Goal: Communication & Community: Answer question/provide support

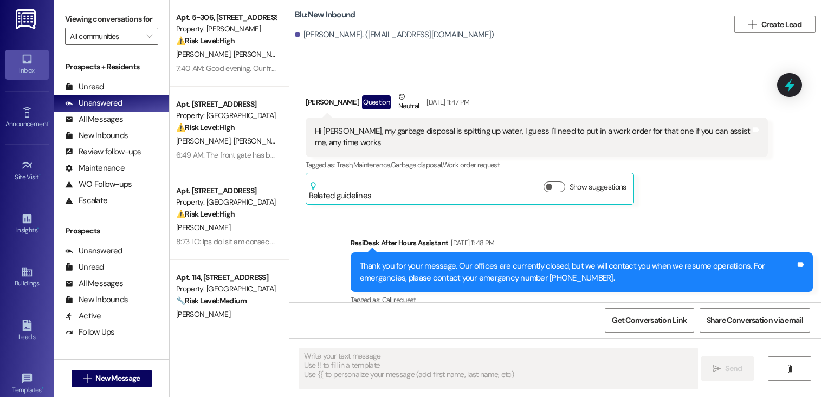
type textarea "Fetching suggested responses. Please feel free to read through the conversation…"
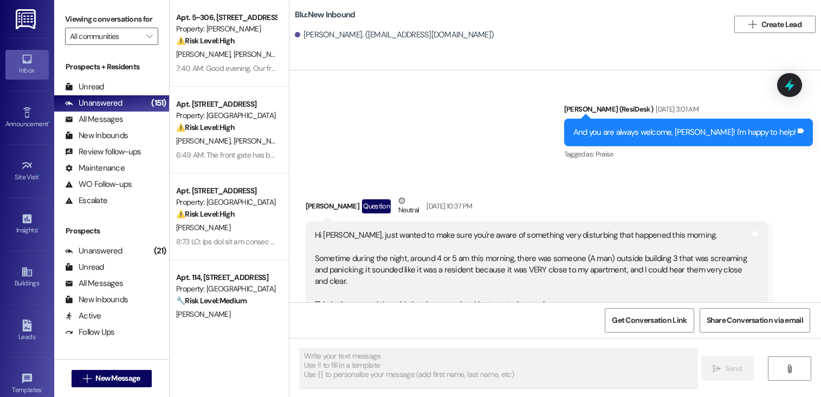
scroll to position [9384, 0]
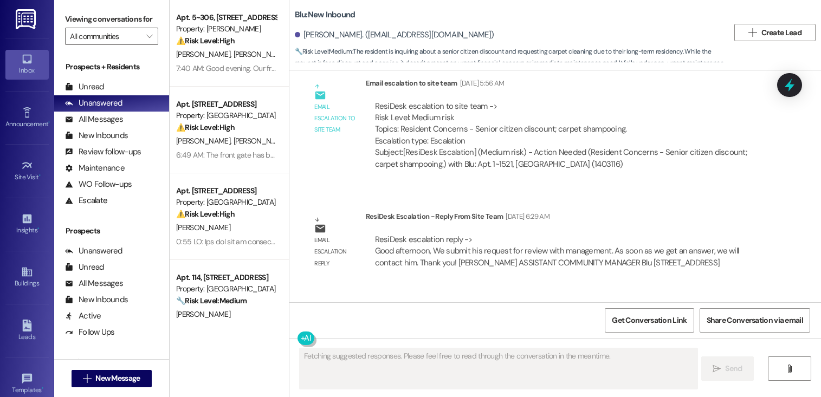
scroll to position [3625, 0]
type textarea "Hi {{first_name}}, I'm checking on the possibility of carpet shampooing for you…"
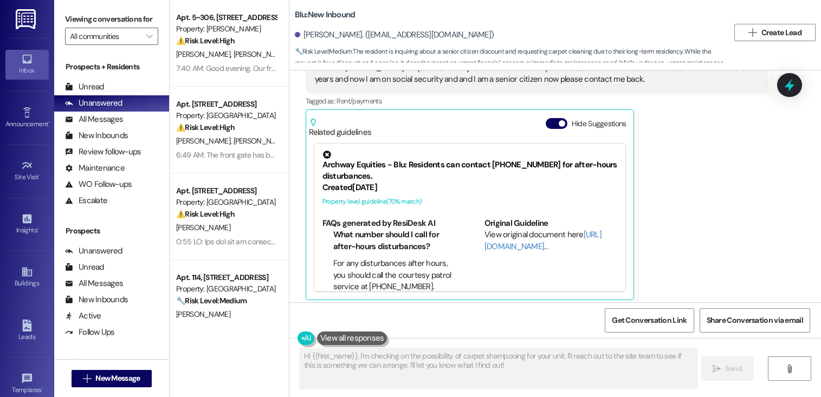
scroll to position [3053, 0]
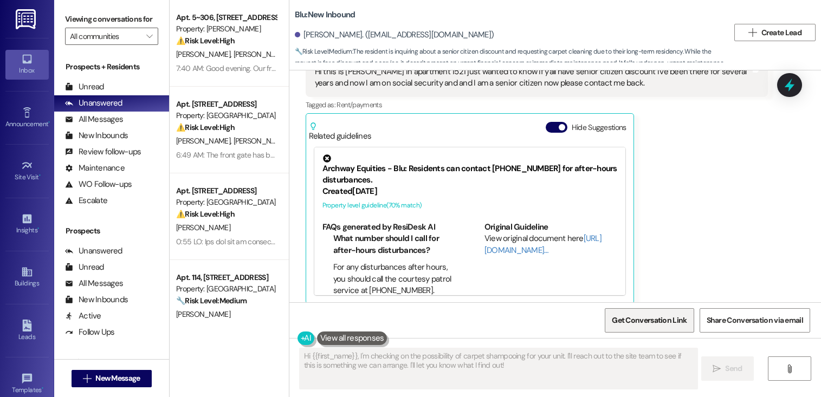
click at [629, 325] on span "Get Conversation Link" at bounding box center [649, 320] width 75 height 11
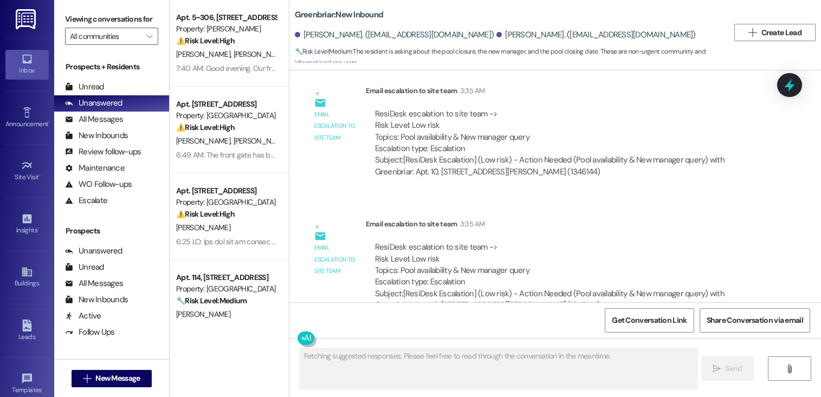
scroll to position [4535, 0]
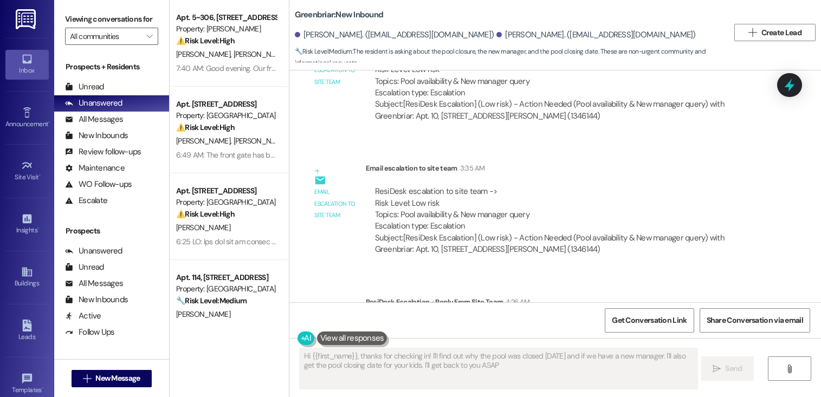
type textarea "Hi {{first_name}}, thanks for checking in! I'll find out why the pool was close…"
click at [639, 325] on span "Get Conversation Link" at bounding box center [649, 320] width 75 height 11
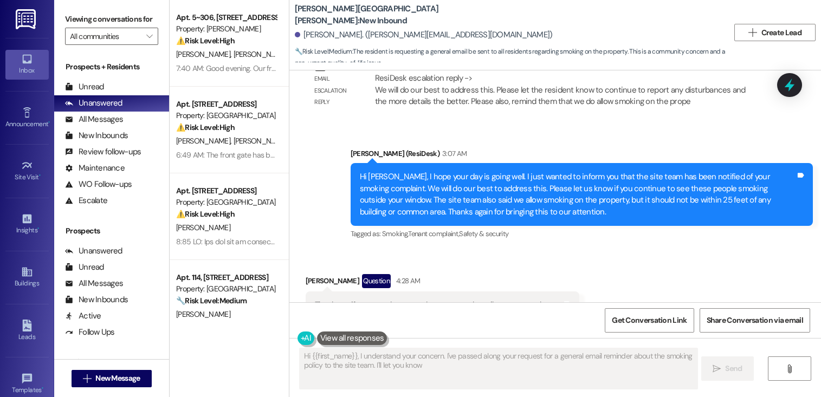
scroll to position [3060, 0]
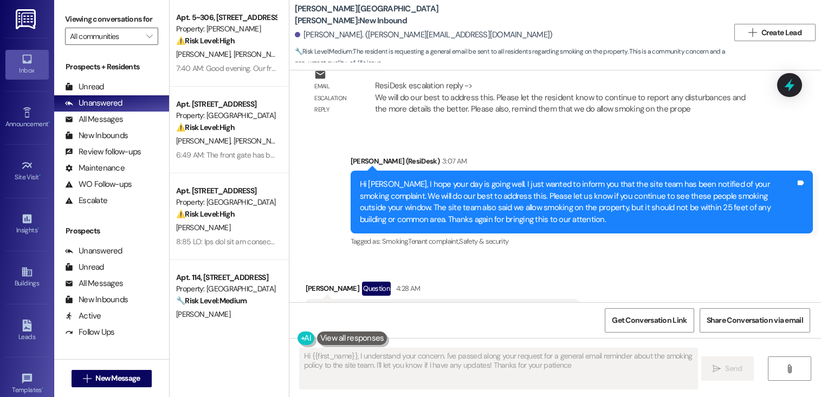
type textarea "Hi {{first_name}}, I understand your concern. I've passed along your request fo…"
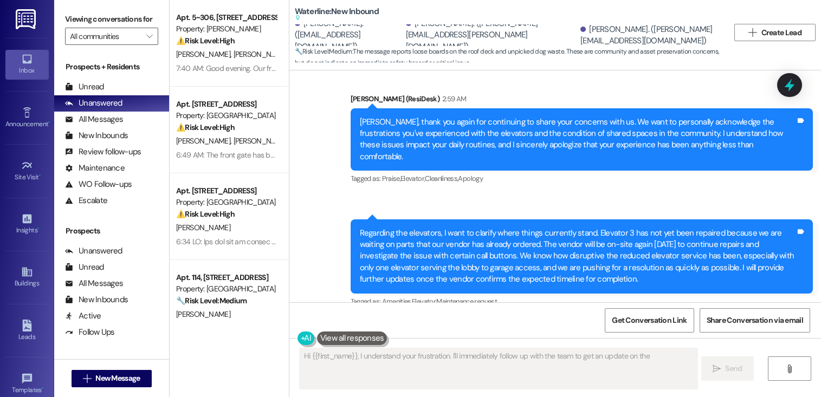
scroll to position [3820, 0]
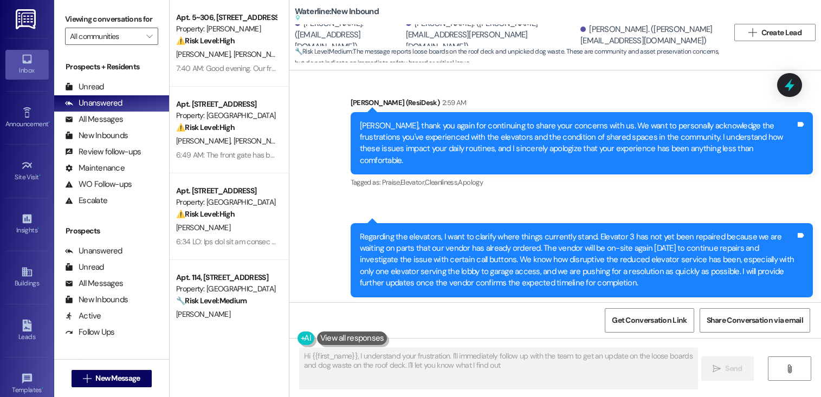
type textarea "Hi {{first_name}}, I understand your frustration. I'll immediately follow up wi…"
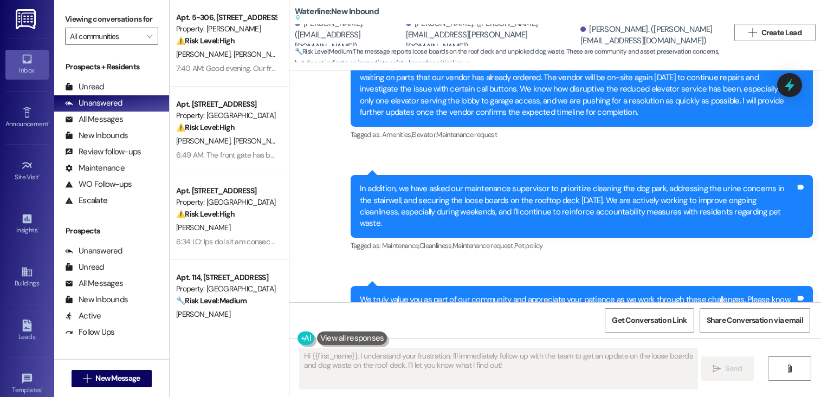
scroll to position [4005, 0]
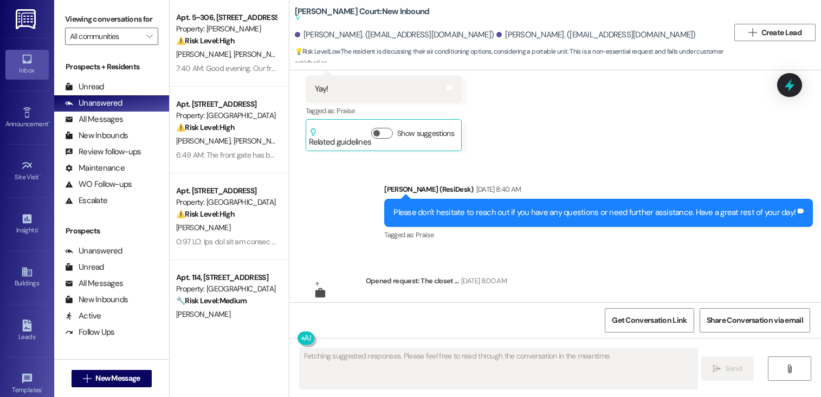
scroll to position [18449, 0]
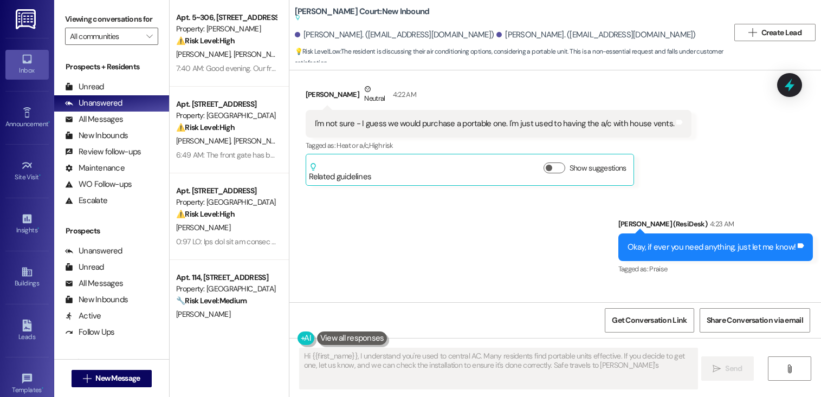
type textarea "Hi {{first_name}}, I understand you're used to central AC. Many residents find …"
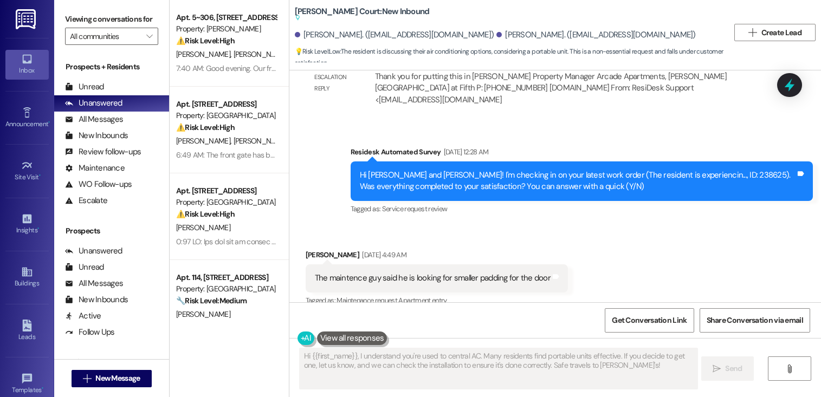
scroll to position [15840, 0]
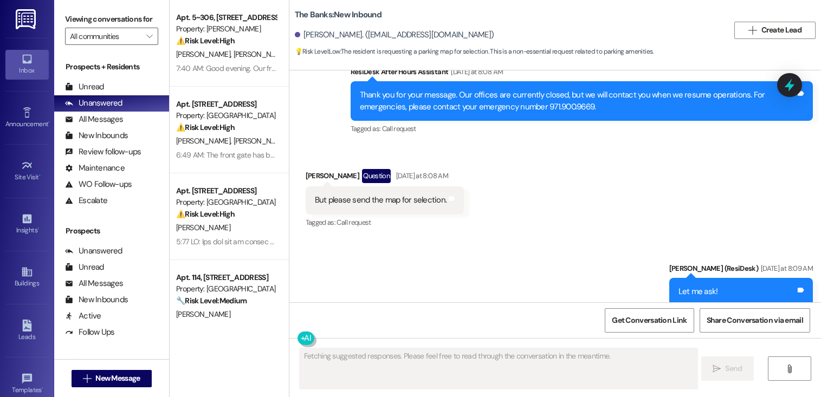
scroll to position [1818, 0]
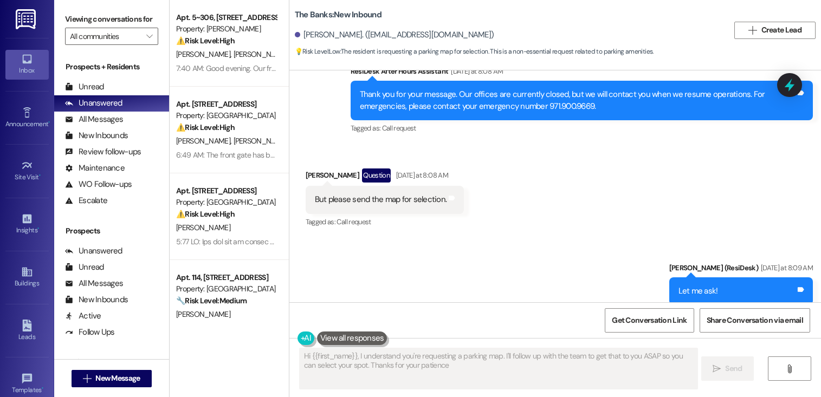
type textarea "Hi {{first_name}}, I understand you're requesting a parking map. I'll follow up…"
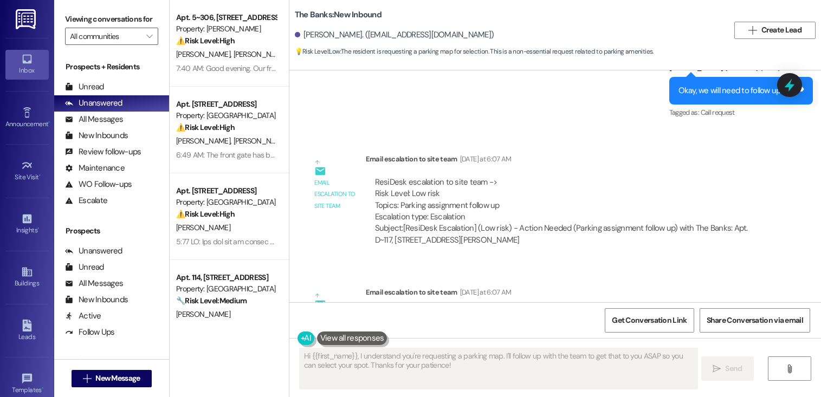
scroll to position [686, 0]
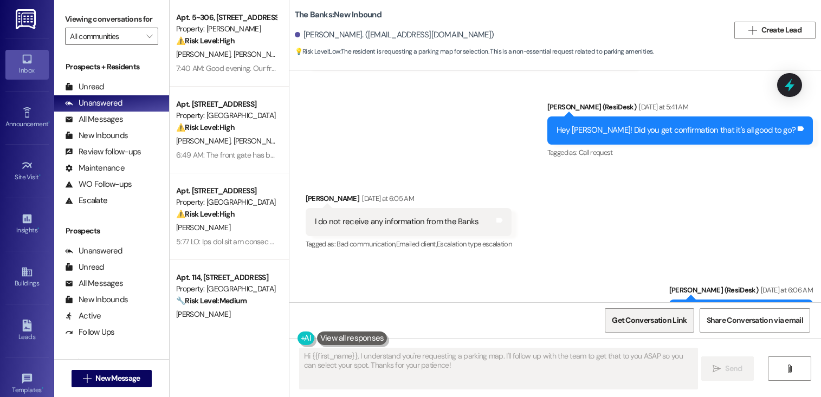
click at [631, 318] on span "Get Conversation Link" at bounding box center [649, 320] width 75 height 11
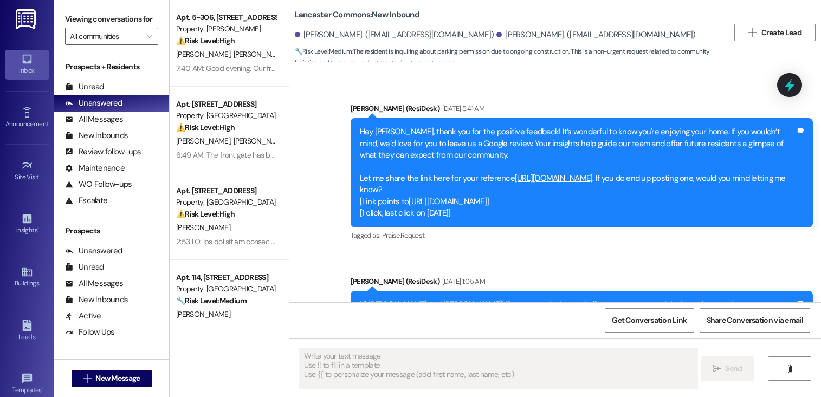
type textarea "Fetching suggested responses. Please feel free to read through the conversation…"
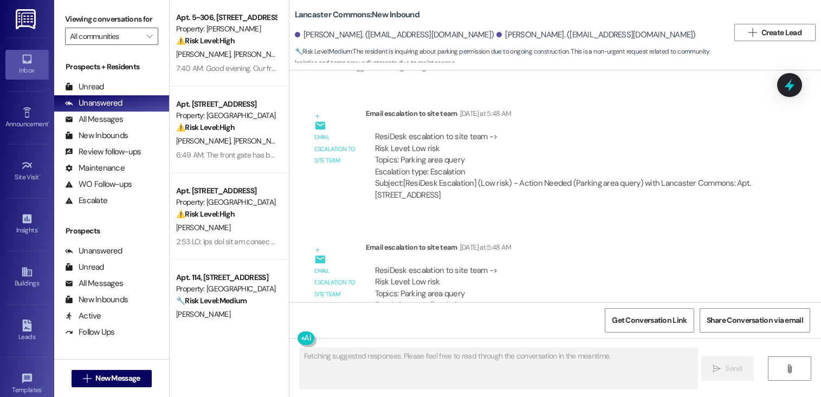
scroll to position [3857, 0]
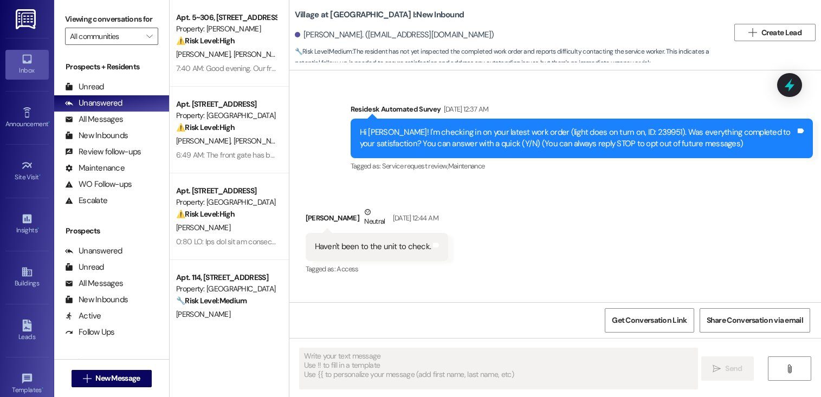
scroll to position [24, 0]
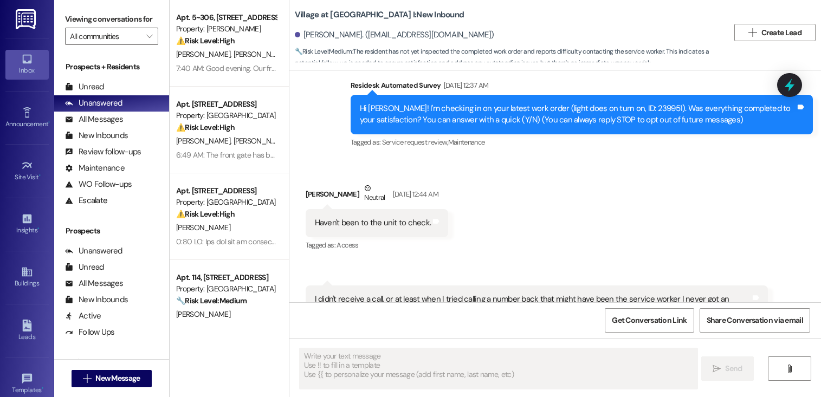
type textarea "Fetching suggested responses. Please feel free to read through the conversation…"
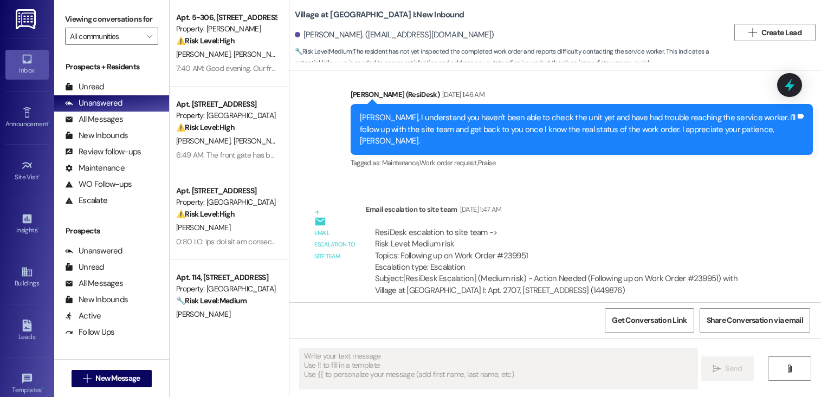
scroll to position [308, 0]
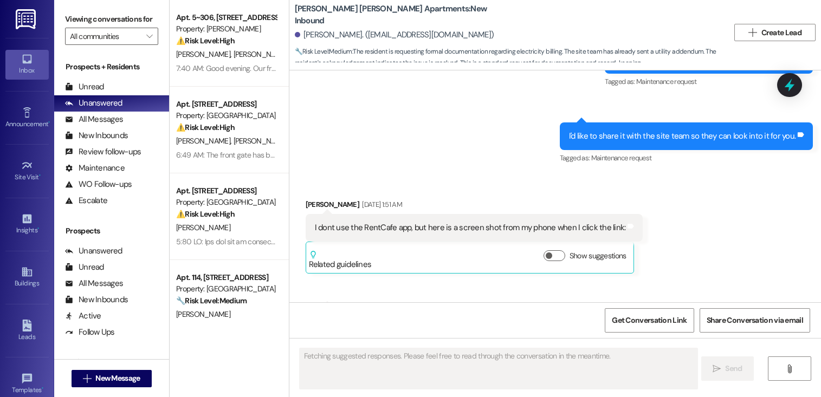
scroll to position [14639, 0]
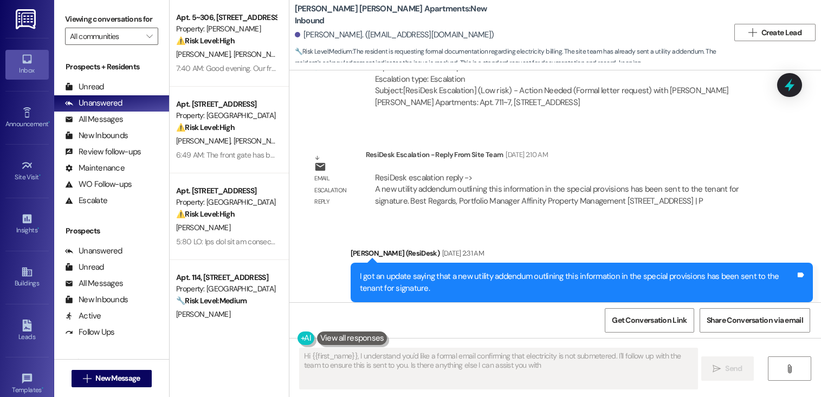
type textarea "Hi {{first_name}}, I understand you'd like a formal email confirming that elect…"
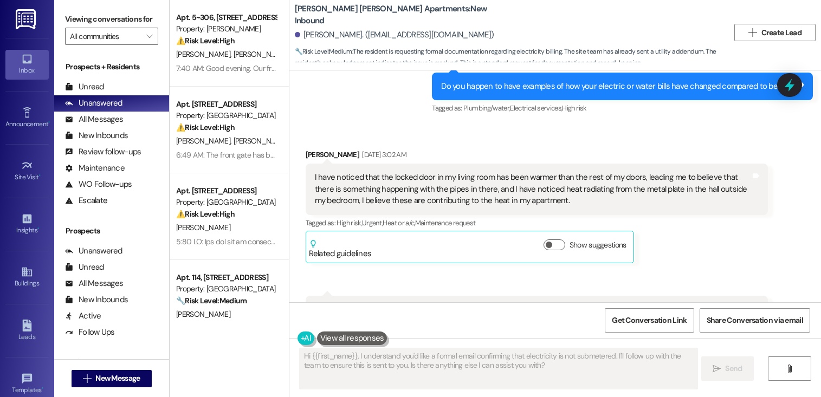
scroll to position [12658, 0]
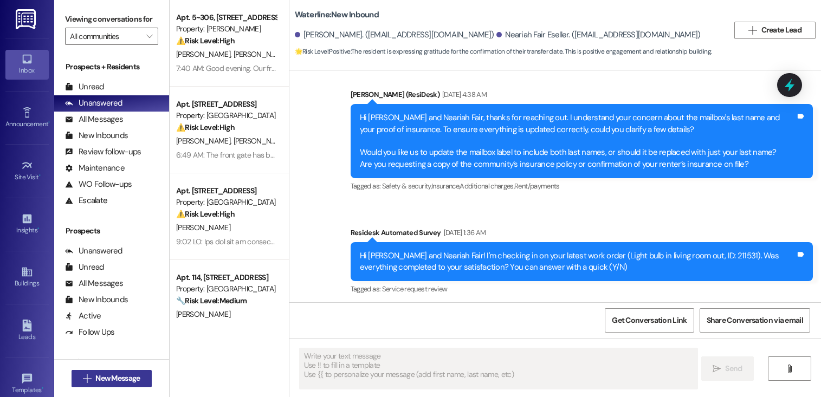
type textarea "Fetching suggested responses. Please feel free to read through the conversation…"
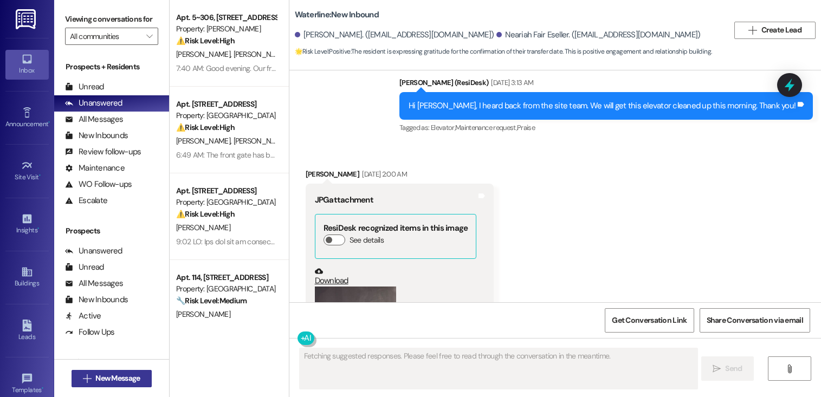
scroll to position [7436, 0]
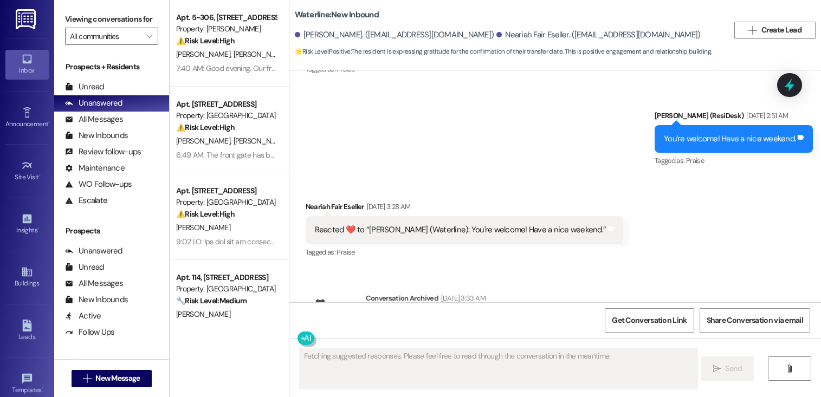
click at [618, 177] on div "Received via SMS Neariah Fair Eseller Aug 23, 2025 at 3:28 AM Reacted ❤️ to “Sa…" at bounding box center [555, 223] width 532 height 92
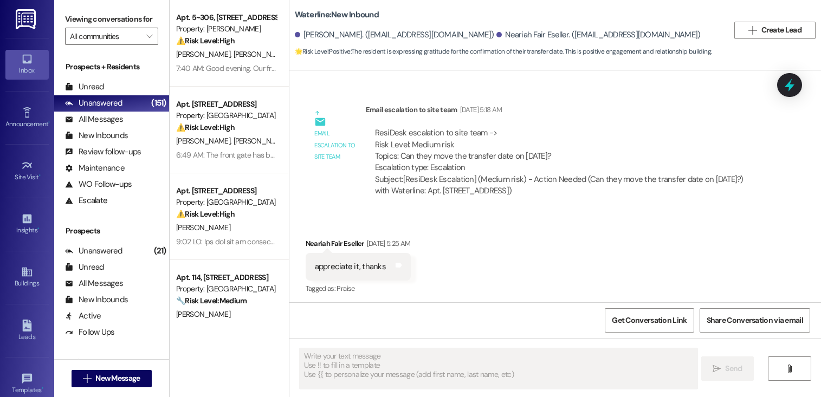
scroll to position [6559, 0]
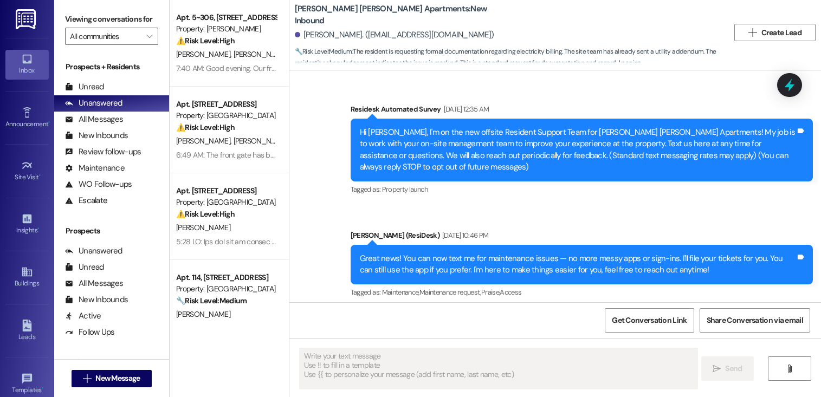
scroll to position [14639, 0]
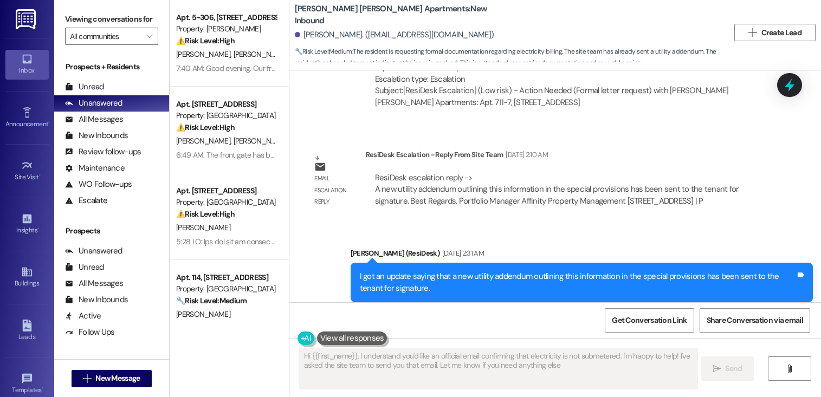
type textarea "Hi {{first_name}}, I understand you'd like an official email confirming that el…"
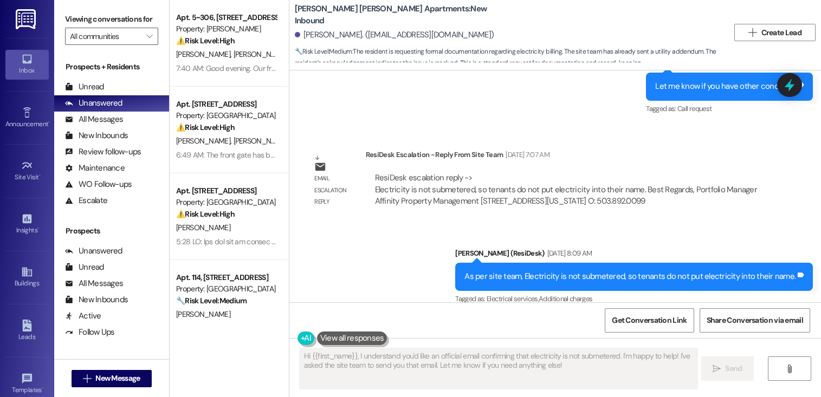
scroll to position [13986, 0]
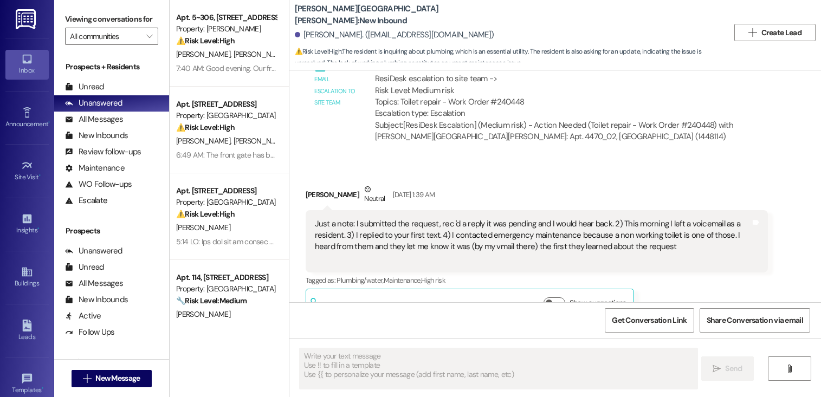
type textarea "Fetching suggested responses. Please feel free to read through the conversation…"
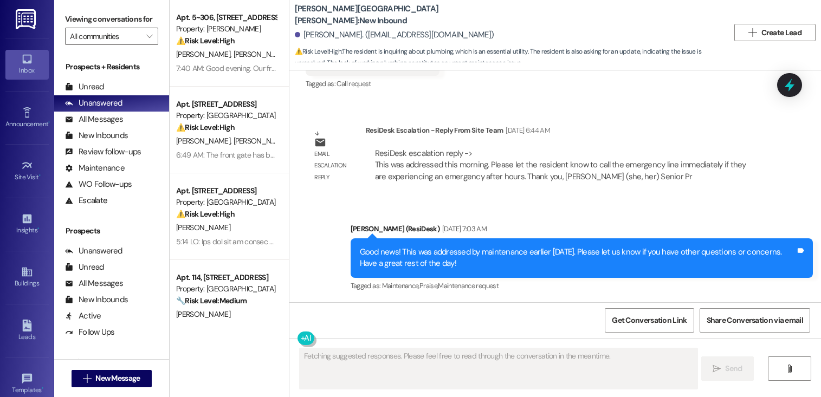
scroll to position [1425, 0]
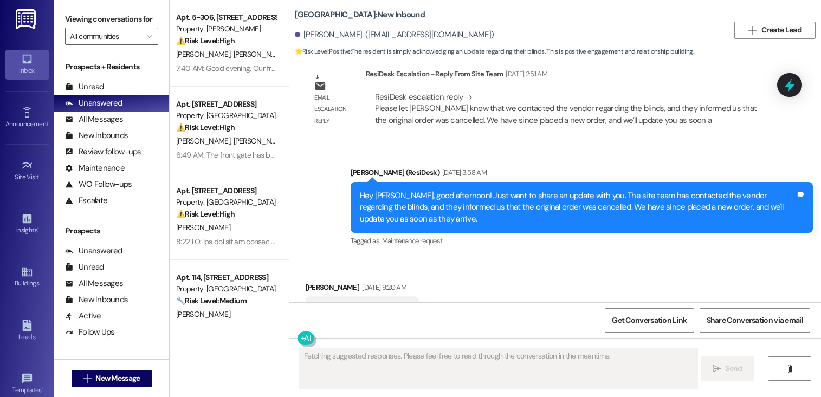
scroll to position [2526, 0]
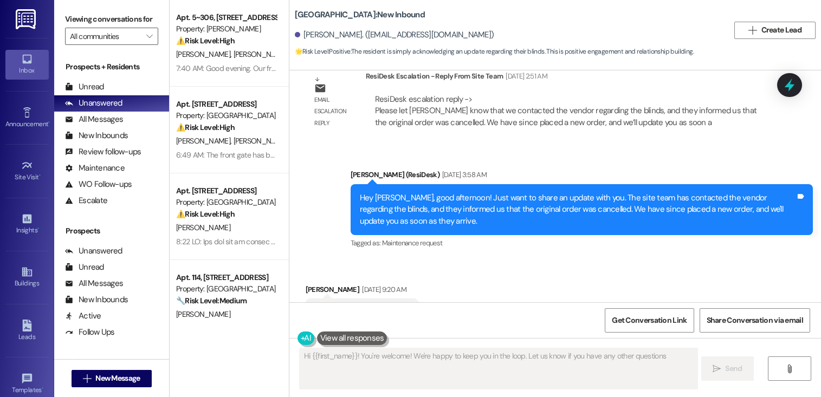
type textarea "Hi {{first_name}}! You're welcome! We're happy to keep you in the loop. Let us …"
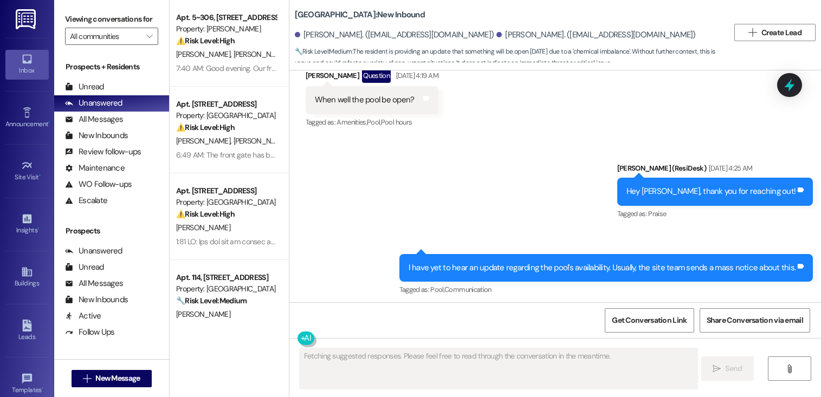
scroll to position [7554, 0]
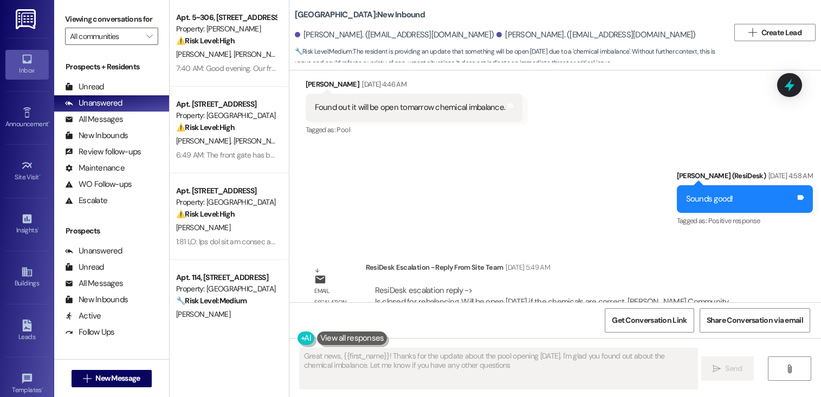
type textarea "Great news, {{first_name}}! Thanks for the update about the pool opening tomorr…"
click at [570, 184] on div "Sent via SMS Sarah (ResiDesk) Aug 21, 2025 at 4:58 AM Sounds good! Tags and not…" at bounding box center [555, 192] width 532 height 92
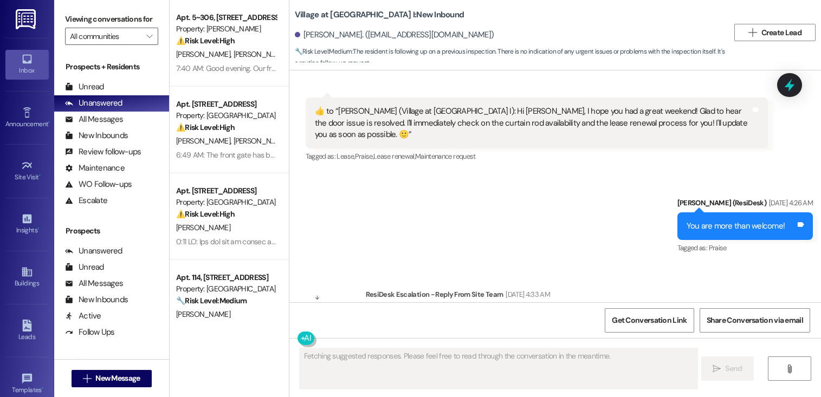
scroll to position [5845, 0]
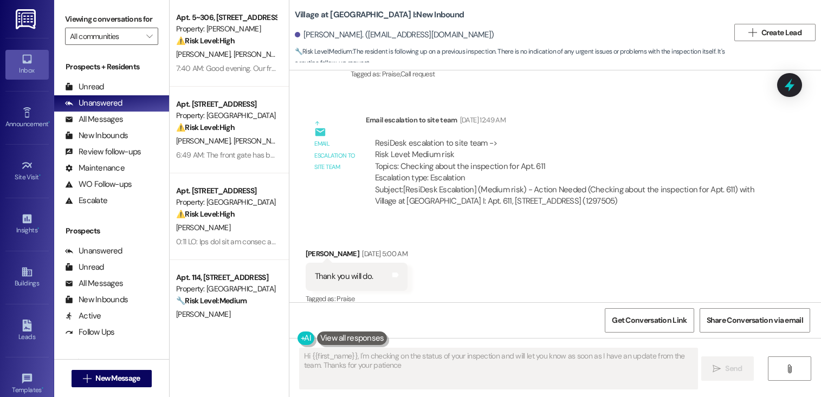
type textarea "Hi {{first_name}}, I'm checking on the status of your inspection and will let y…"
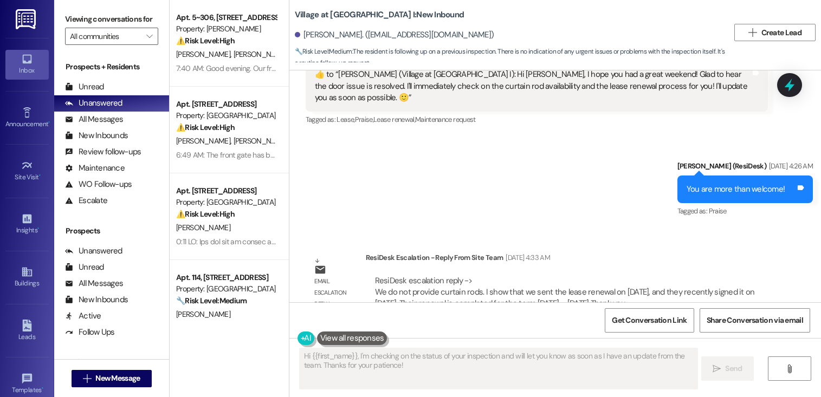
scroll to position [5080, 0]
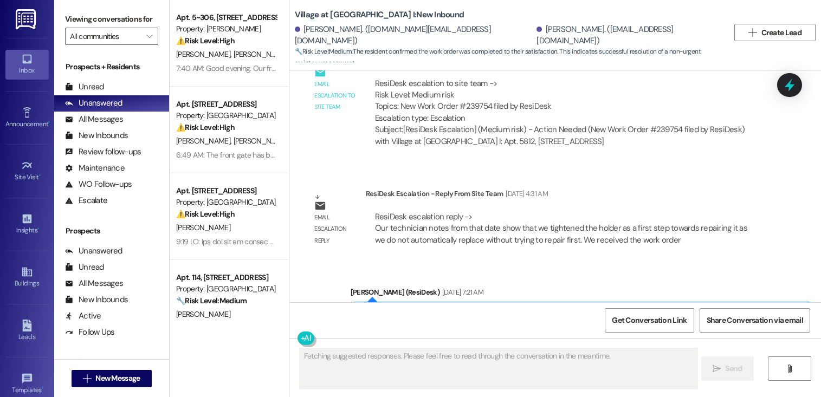
scroll to position [7850, 0]
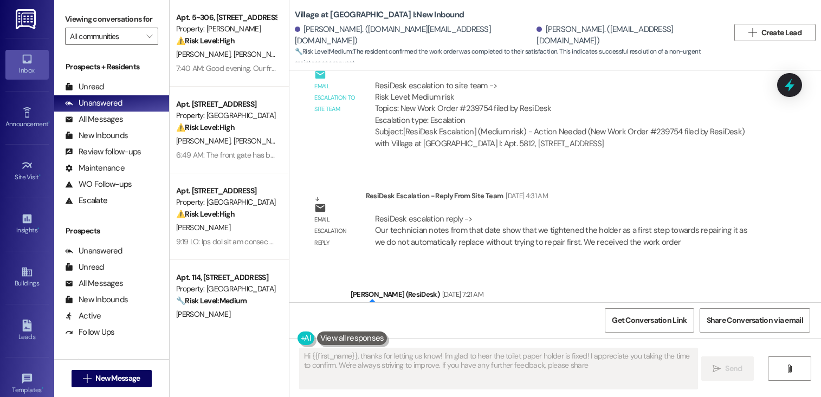
type textarea "Hi {{first_name}}, thanks for letting us know! I'm glad to hear the toilet pape…"
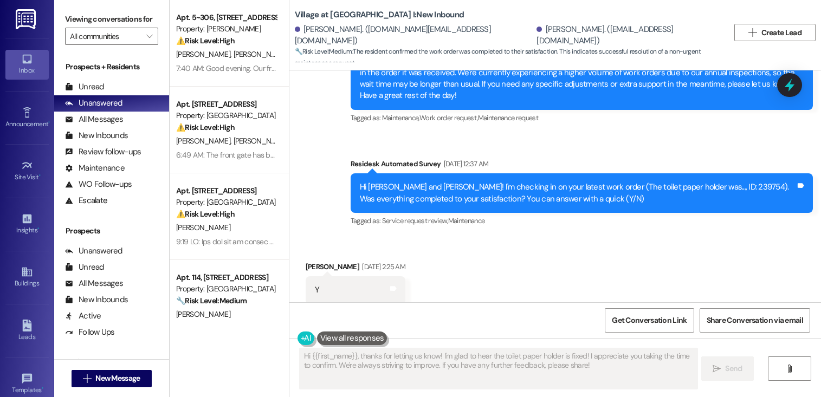
scroll to position [8178, 0]
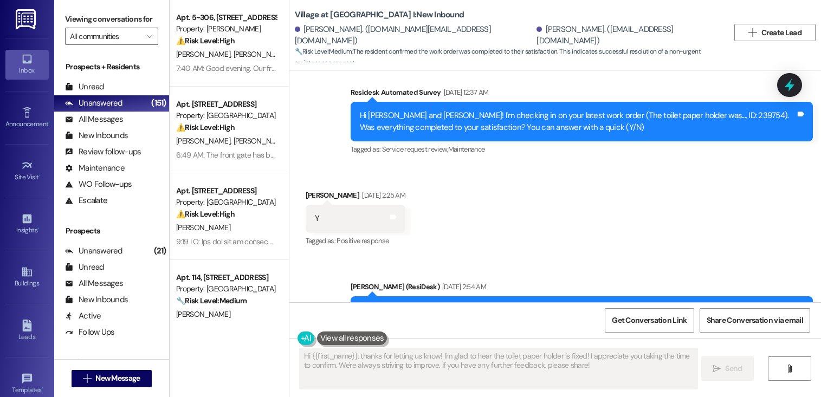
click at [512, 165] on div "Received via SMS Nathanael Brucker Aug 23, 2025 at 2:25 AM Y Tags and notes Tag…" at bounding box center [555, 211] width 532 height 92
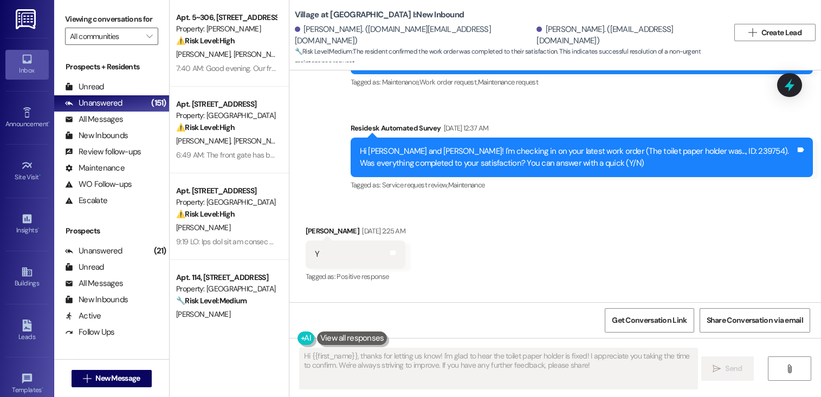
scroll to position [8144, 0]
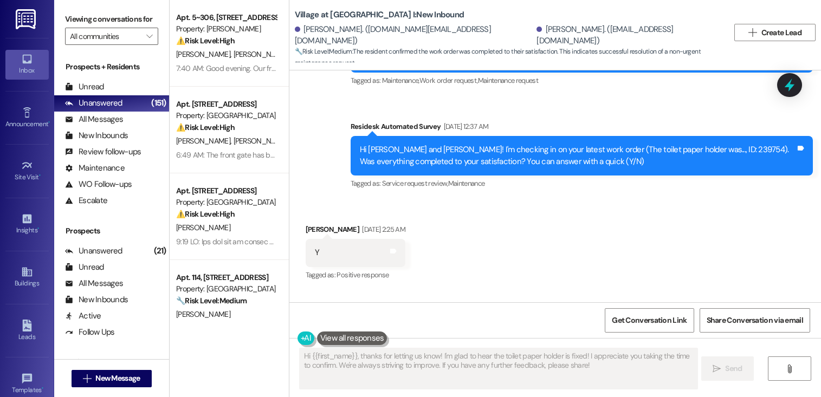
click at [485, 199] on div "Received via SMS Nathanael Brucker Aug 23, 2025 at 2:25 AM Y Tags and notes Tag…" at bounding box center [555, 245] width 532 height 92
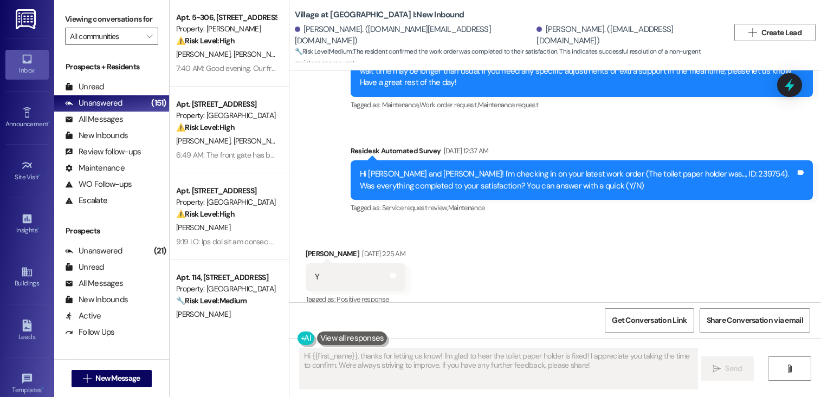
scroll to position [8178, 0]
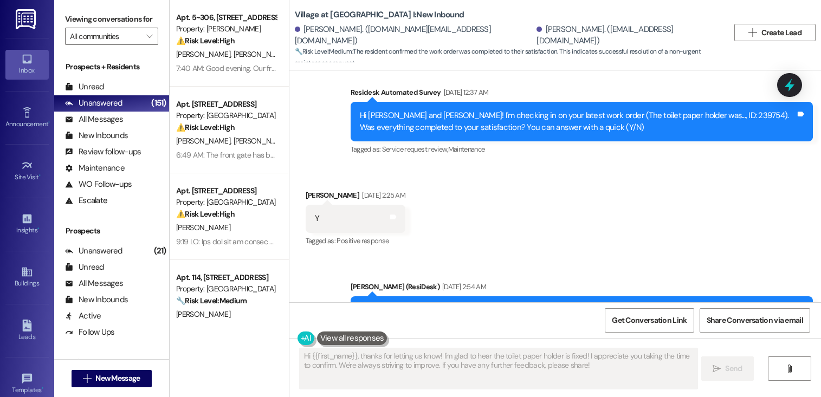
click at [455, 179] on div "Received via SMS Nathanael Brucker Aug 23, 2025 at 2:25 AM Y Tags and notes Tag…" at bounding box center [555, 211] width 532 height 92
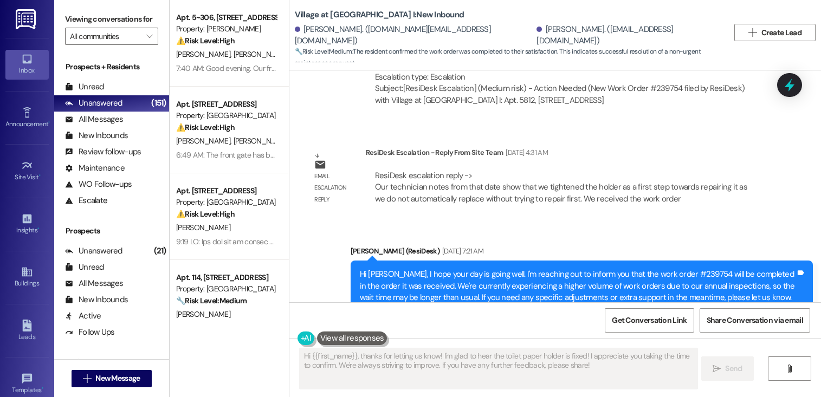
scroll to position [7895, 0]
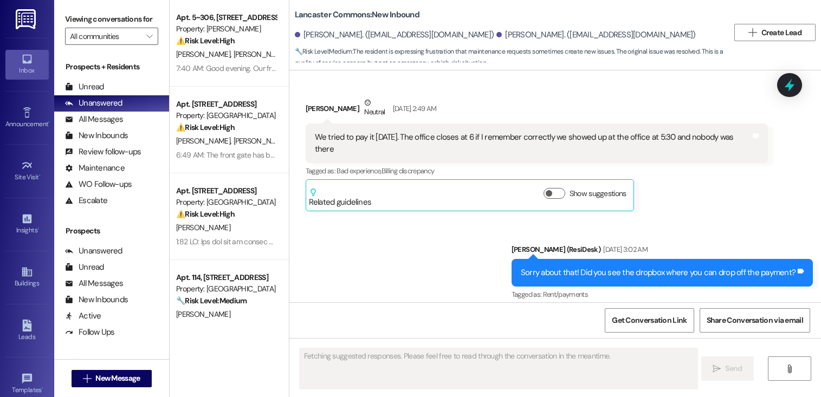
scroll to position [7670, 0]
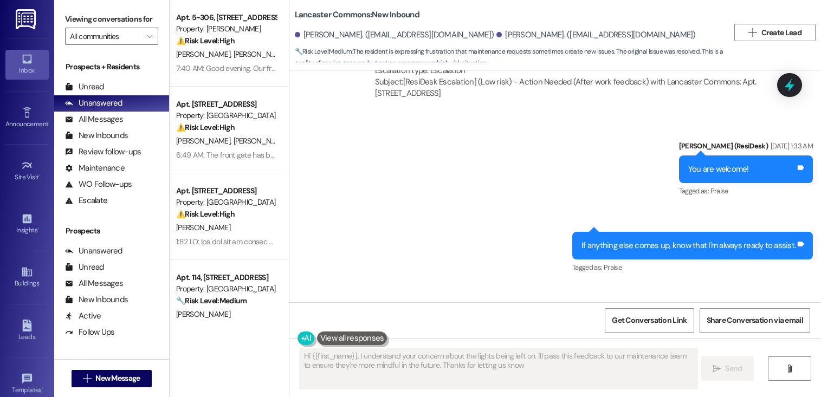
type textarea "Hi {{first_name}}, I understand your concern about the lights being left on. I'…"
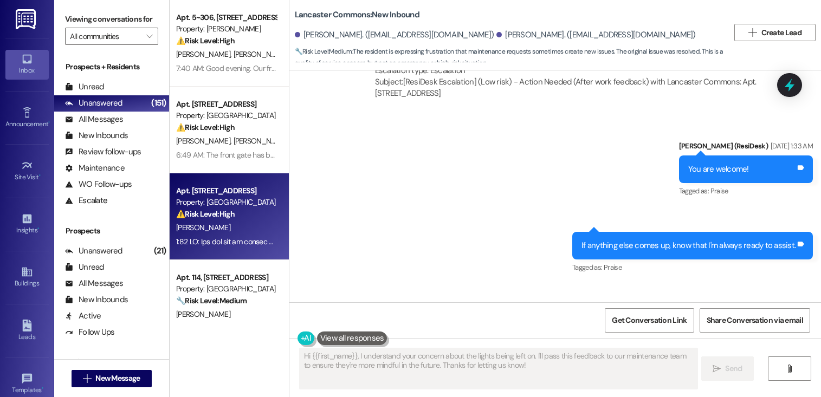
click at [221, 227] on div "[PERSON_NAME]" at bounding box center [226, 228] width 102 height 14
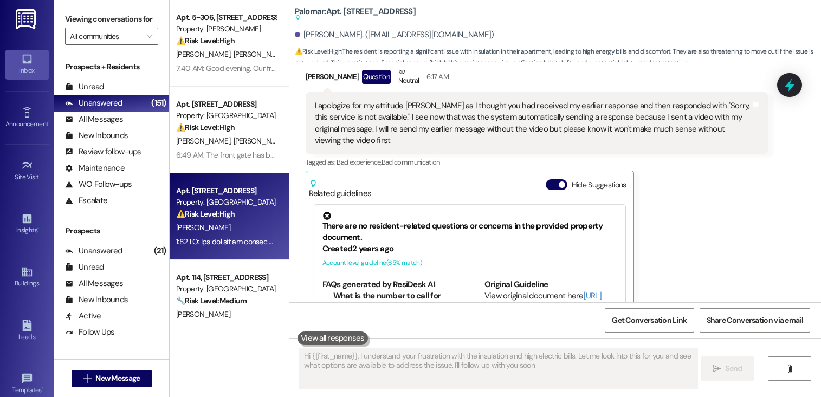
type textarea "Hi {{first_name}}, I understand your frustration with the insulation and high e…"
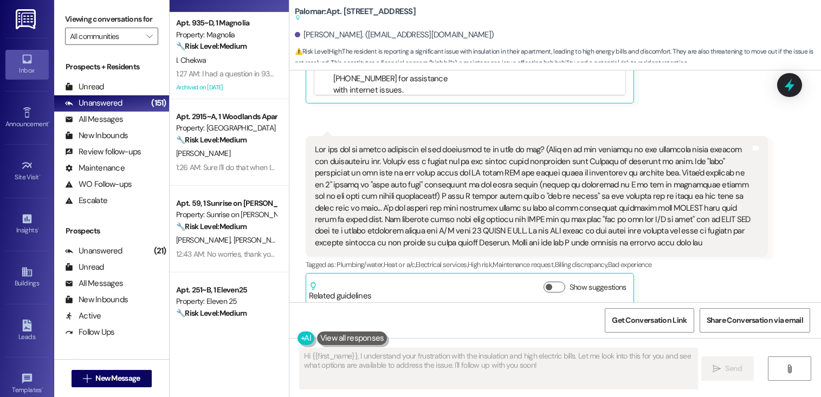
scroll to position [627, 0]
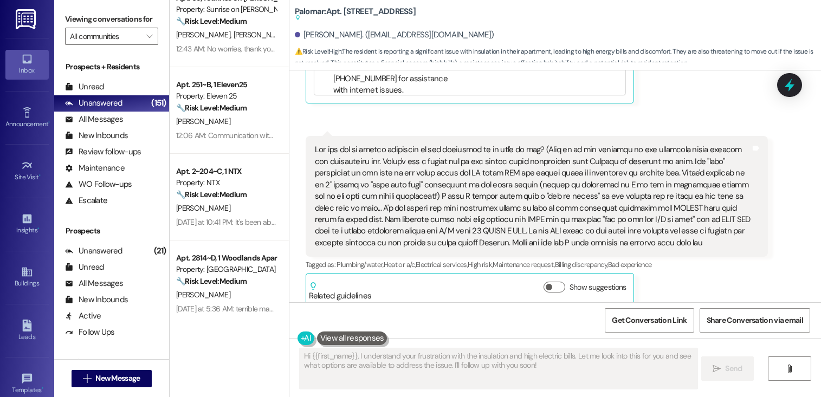
click at [583, 186] on div at bounding box center [533, 196] width 436 height 105
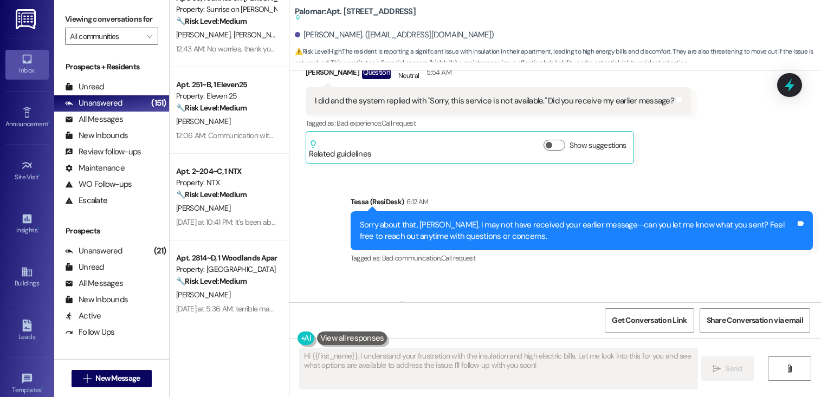
scroll to position [274, 0]
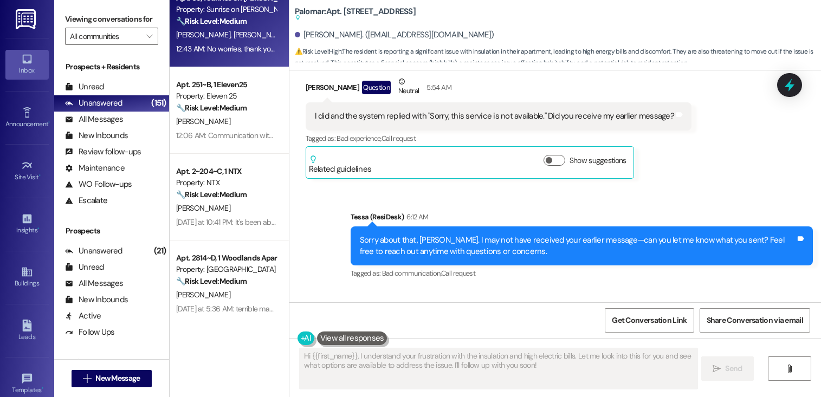
click at [235, 46] on div "12:43 AM: No worries, thank you for your help. Yes, they may enter, and we have…" at bounding box center [328, 49] width 304 height 10
type textarea "Hi {{first_name}}, I understand your frustration with the insulation and high e…"
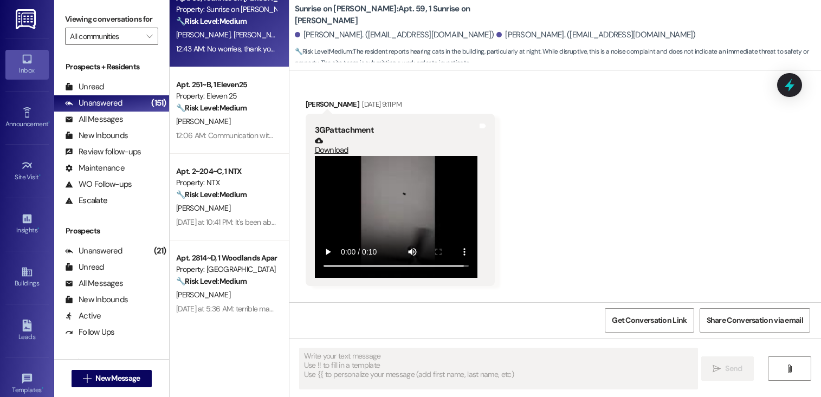
type textarea "Fetching suggested responses. Please feel free to read through the conversation…"
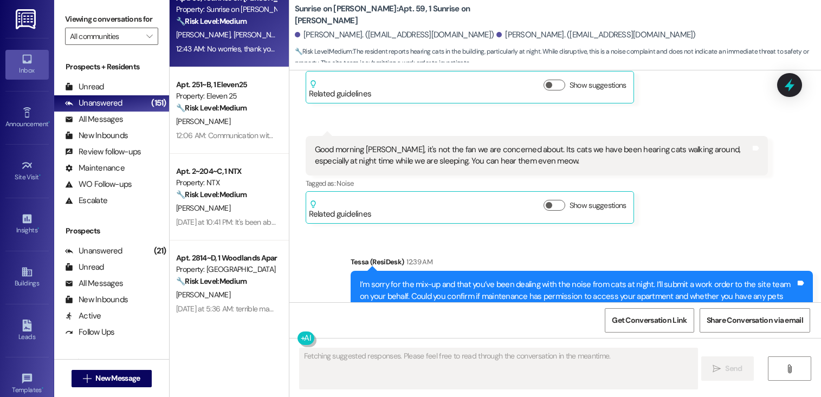
scroll to position [1938, 0]
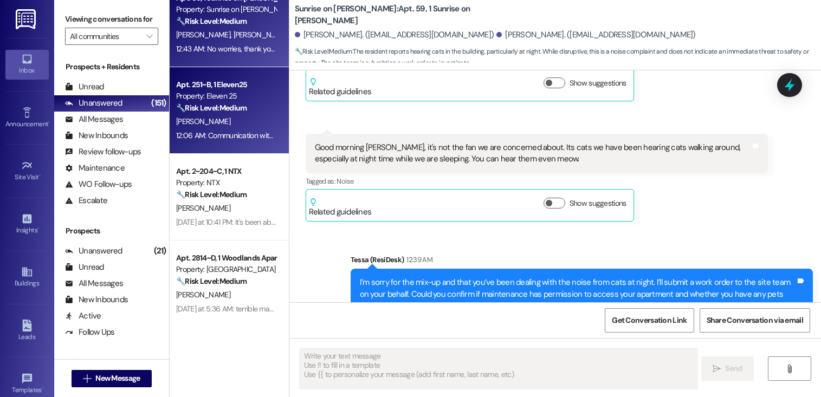
click at [217, 134] on div "12:06 AM: Communication with tenants upon where we are going and when we have a…" at bounding box center [349, 136] width 347 height 10
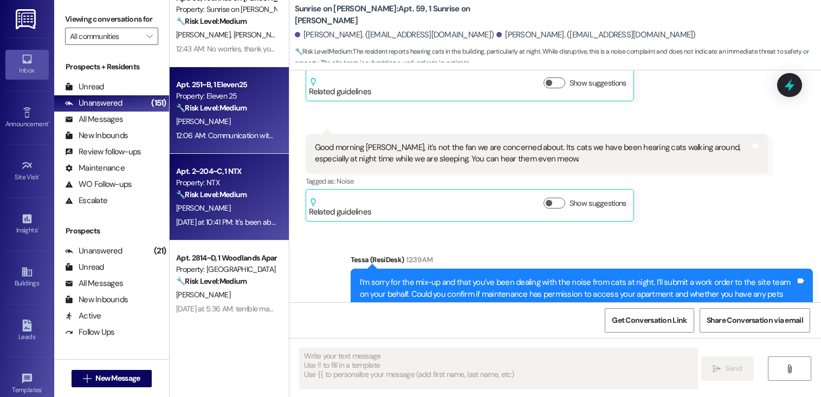
click at [248, 224] on div "Yesterday at 10:41 PM: It's been about 3 weeks I put in this work order.. and h…" at bounding box center [381, 222] width 410 height 10
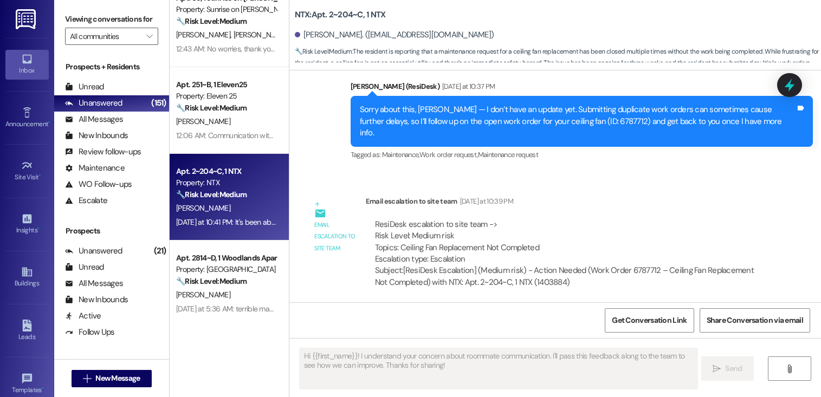
type textarea "Fetching suggested responses. Please feel free to read through the conversation…"
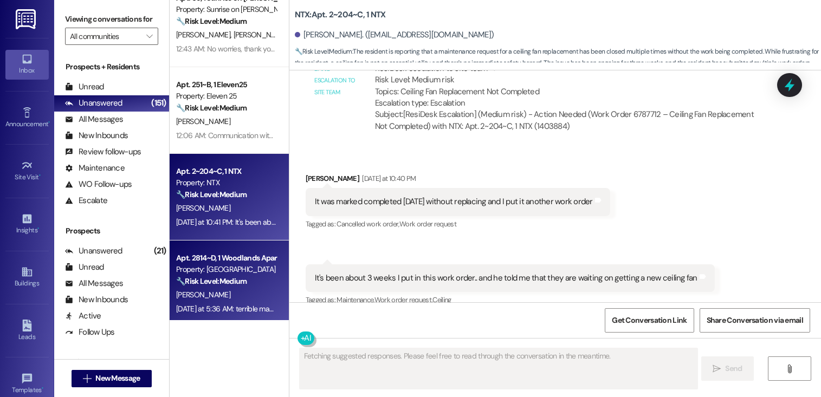
click at [232, 272] on div "Property: Woodlands" at bounding box center [226, 269] width 100 height 11
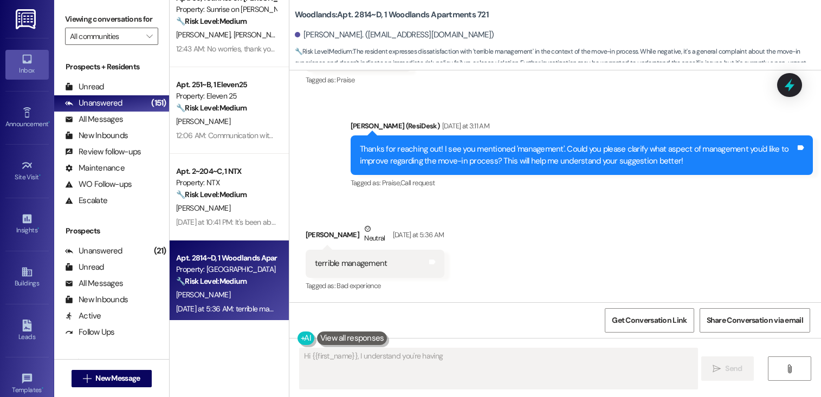
scroll to position [242, 0]
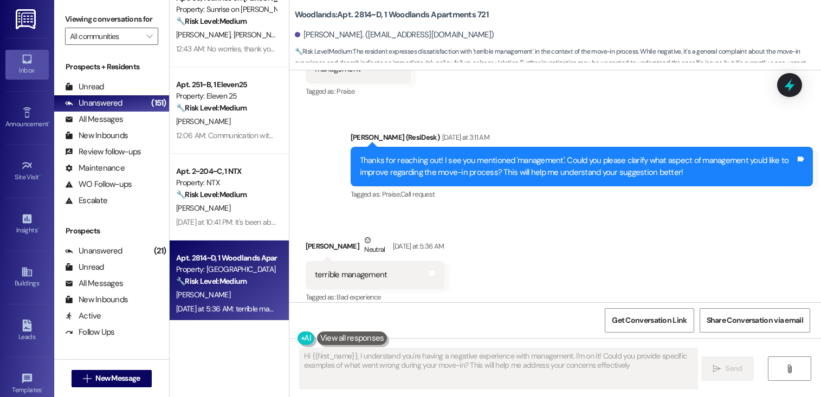
type textarea "Hi {{first_name}}, I understand you're having a negative experience with manage…"
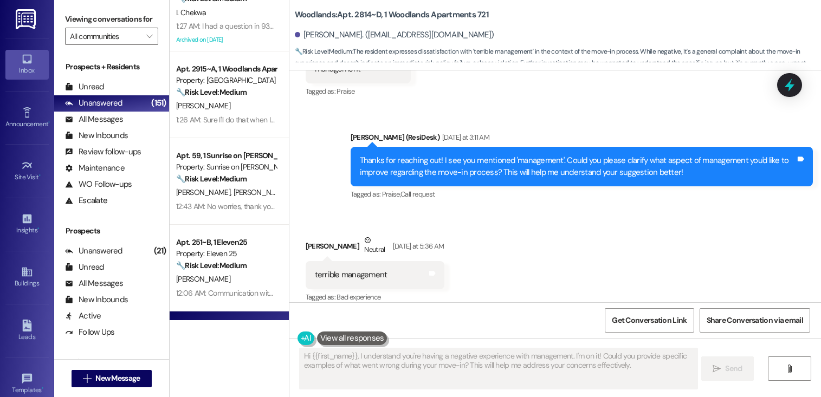
scroll to position [391, 0]
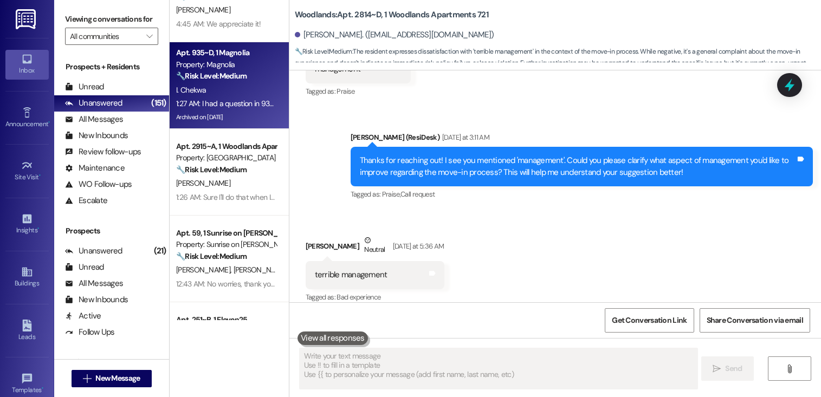
click at [233, 104] on div "1:27 AM: I had a question in 935. So are all the rooms filled. I know normally …" at bounding box center [499, 104] width 646 height 10
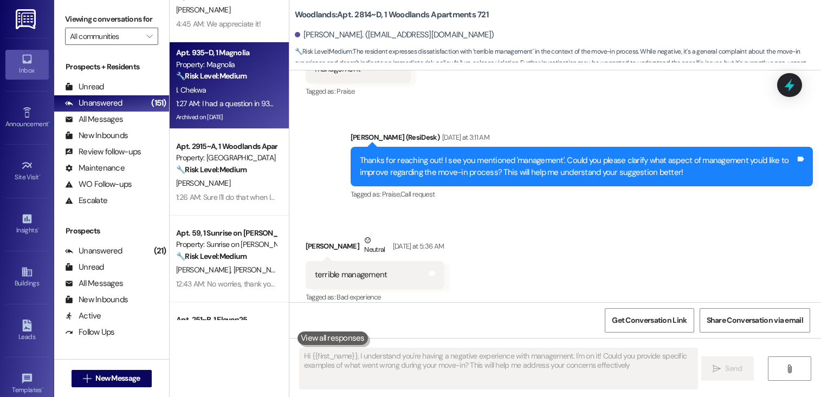
type textarea "Hi {{first_name}}, I understand you're having a negative experience with manage…"
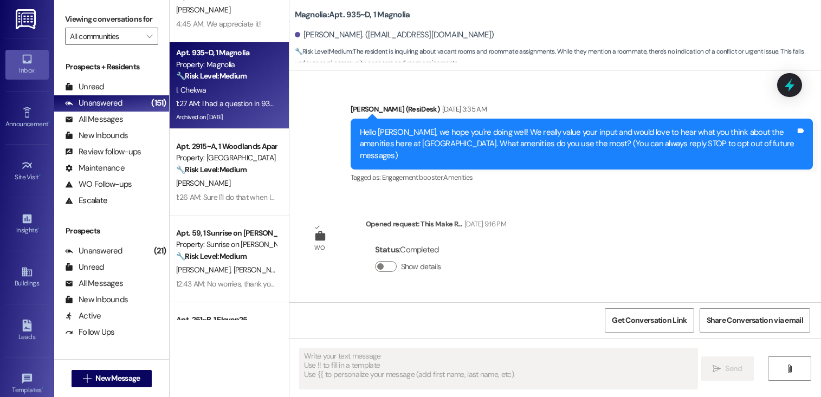
type textarea "Fetching suggested responses. Please feel free to read through the conversation…"
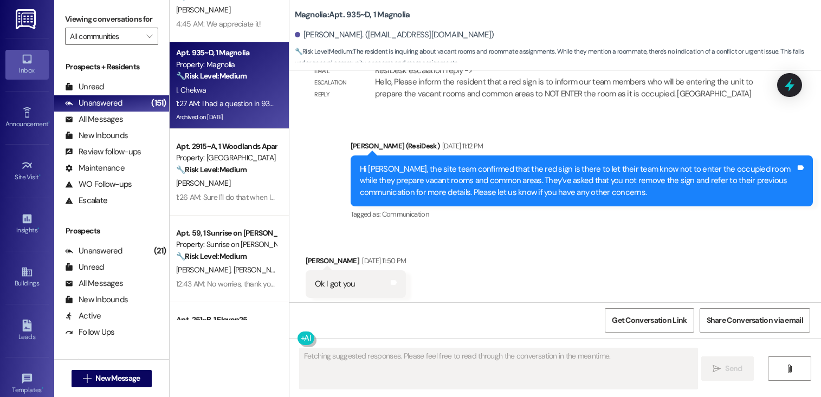
scroll to position [20323, 0]
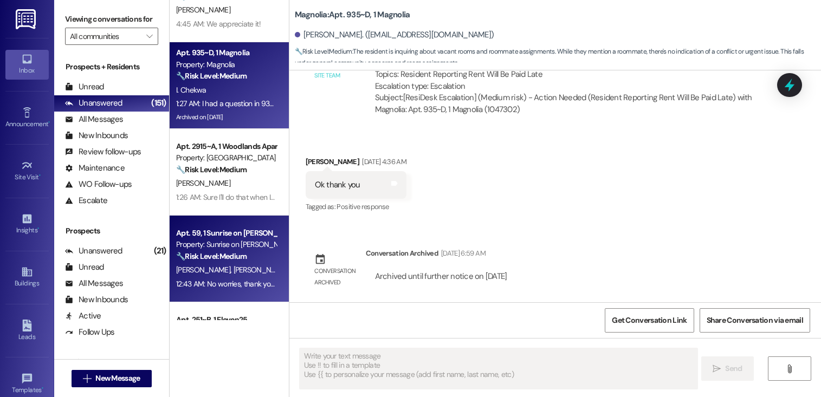
click at [233, 240] on div "Property: Sunrise on Bethany" at bounding box center [226, 244] width 100 height 11
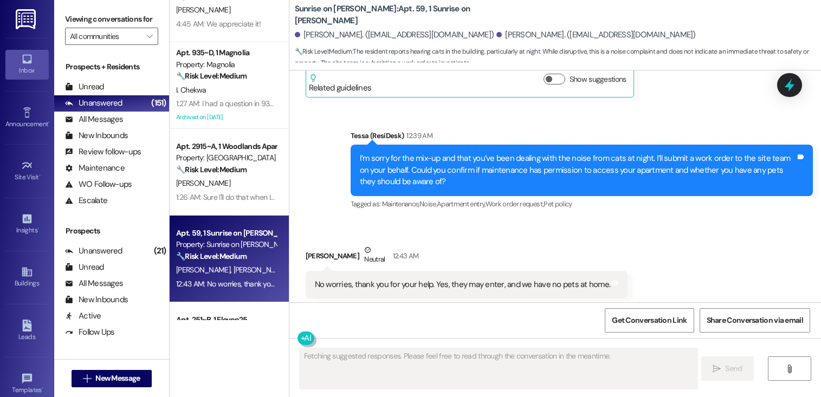
scroll to position [2072, 0]
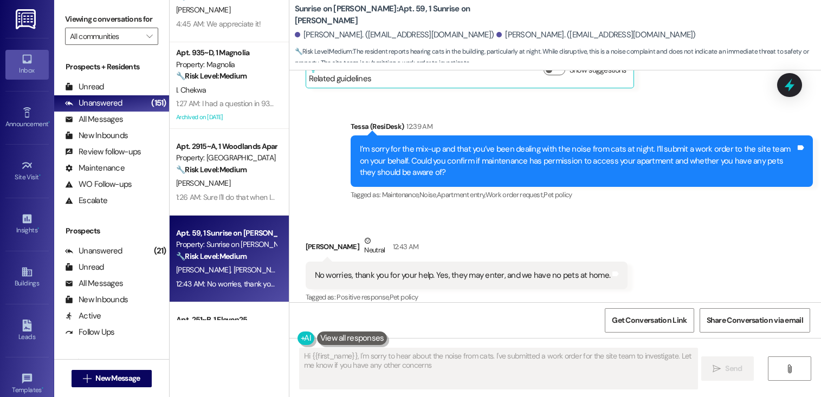
type textarea "Hi {{first_name}}, I'm sorry to hear about the noise from cats. I've submitted …"
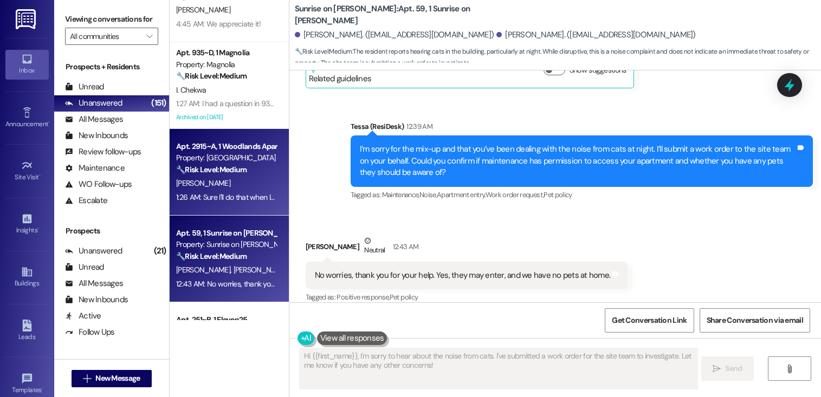
click at [208, 187] on div "B. Stiles" at bounding box center [226, 184] width 102 height 14
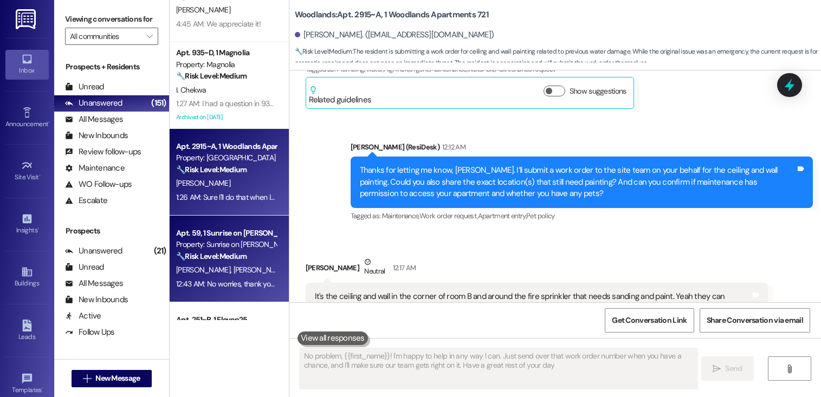
type textarea "No problem, {{first_name}}! I'm happy to help in any way I can. Just send over …"
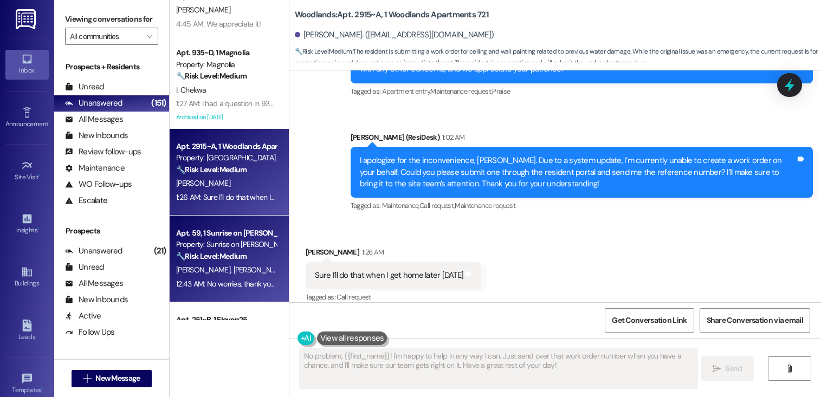
click at [224, 245] on div "Property: Sunrise on Bethany" at bounding box center [226, 244] width 100 height 11
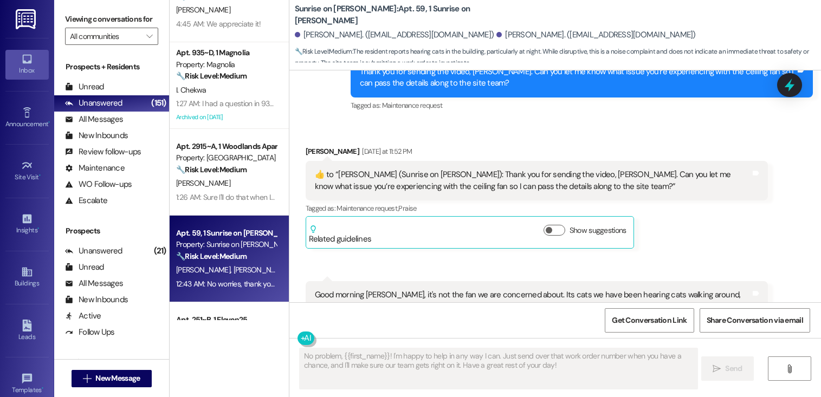
scroll to position [1760, 0]
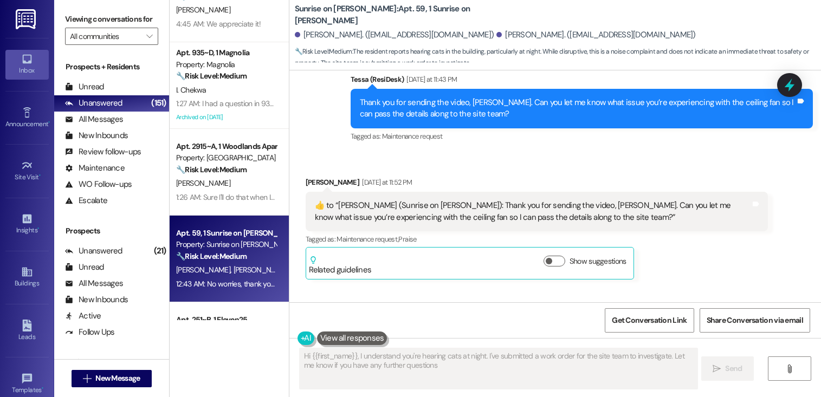
type textarea "Hi {{first_name}}, I understand you're hearing cats at night. I've submitted a …"
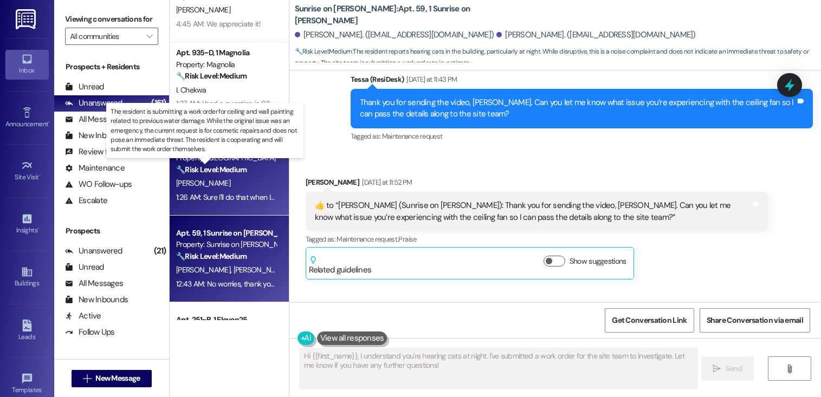
click at [216, 166] on strong "🔧 Risk Level: Medium" at bounding box center [211, 170] width 70 height 10
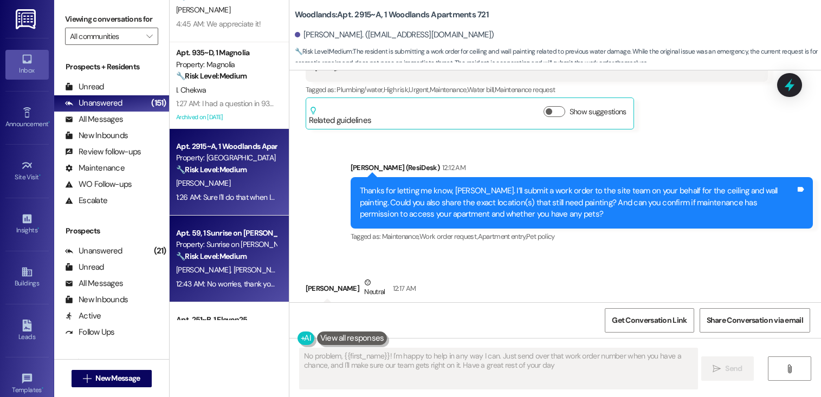
type textarea "No problem, {{first_name}}! I'm happy to help in any way I can. Just send over …"
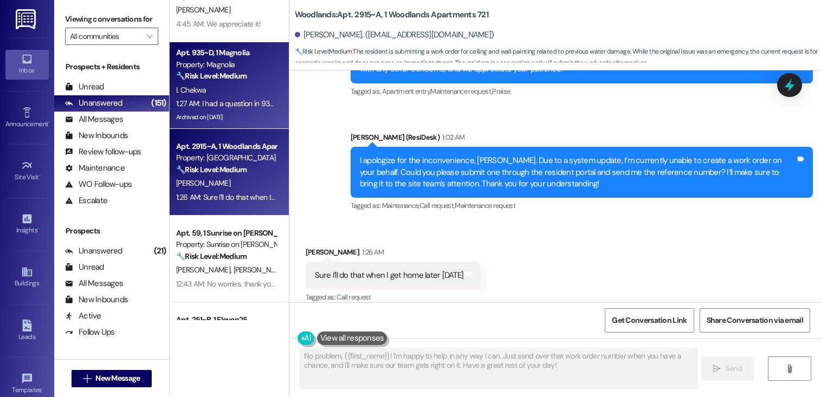
click at [224, 89] on div "I. Chekwa" at bounding box center [226, 90] width 102 height 14
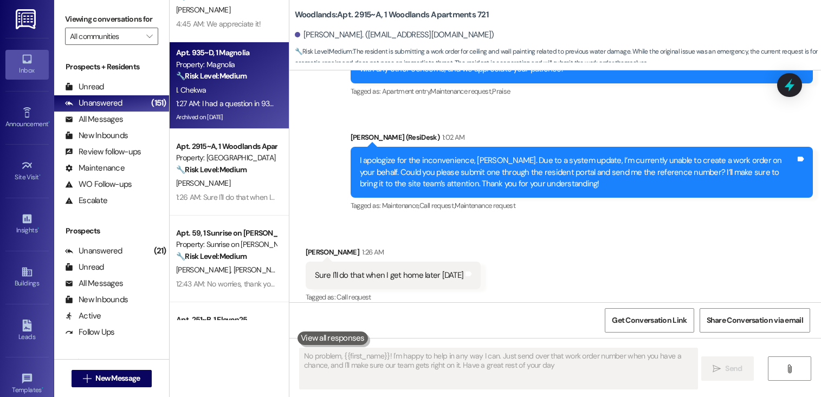
type textarea "No problem, {{first_name}}! I'm happy to help in any way I can. Just send over …"
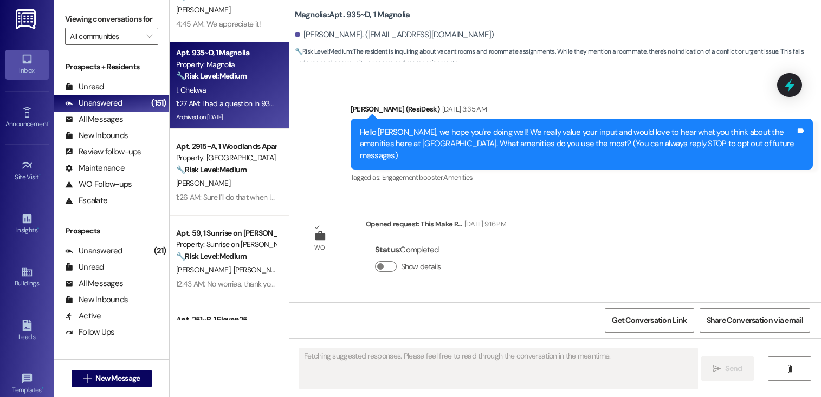
scroll to position [20323, 0]
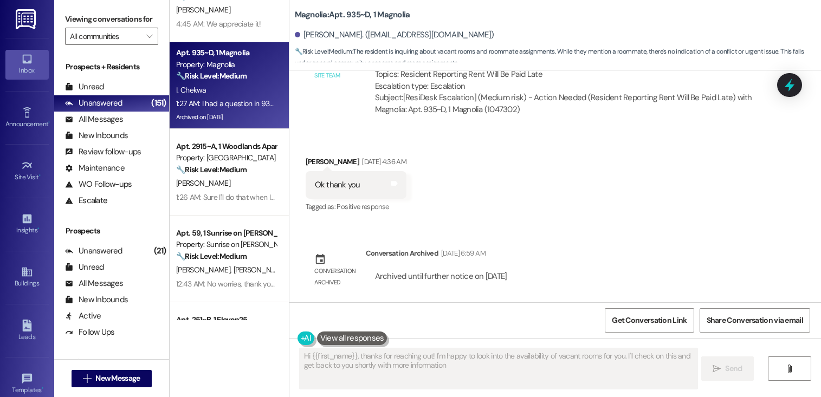
type textarea "Hi {{first_name}}, thanks for reaching out! I'm happy to look into the availabi…"
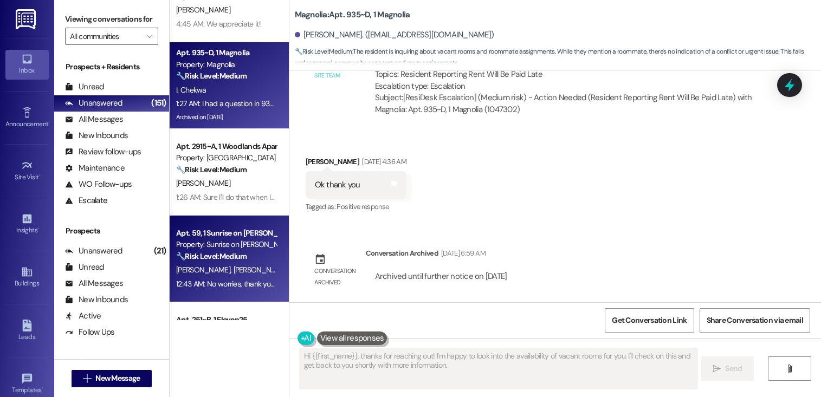
click at [211, 247] on div "Property: Sunrise on Bethany" at bounding box center [226, 244] width 100 height 11
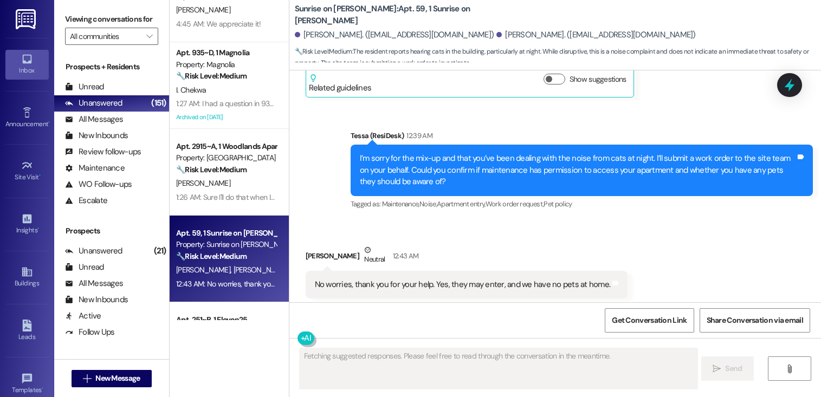
scroll to position [2072, 0]
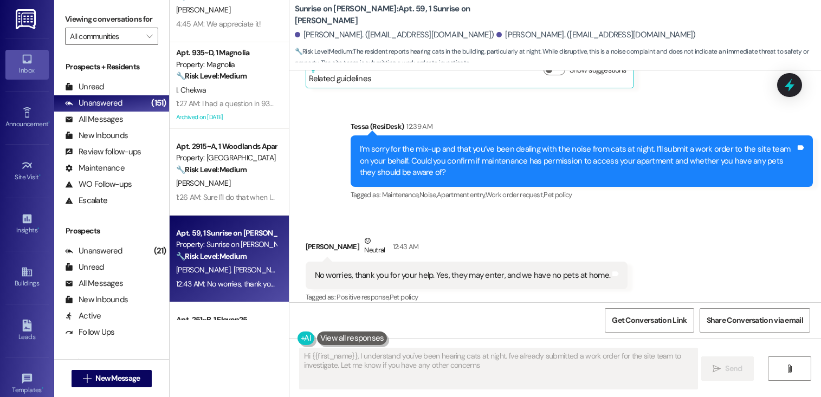
type textarea "Hi {{first_name}}, I understand you've been hearing cats at night. I've already…"
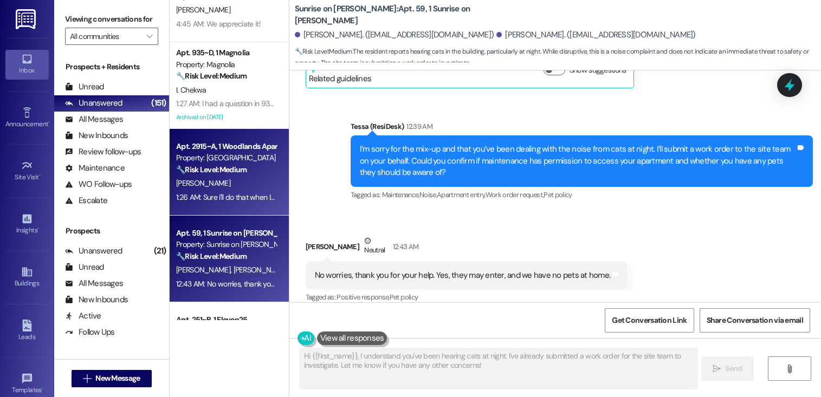
click at [224, 181] on div "B. Stiles" at bounding box center [226, 184] width 102 height 14
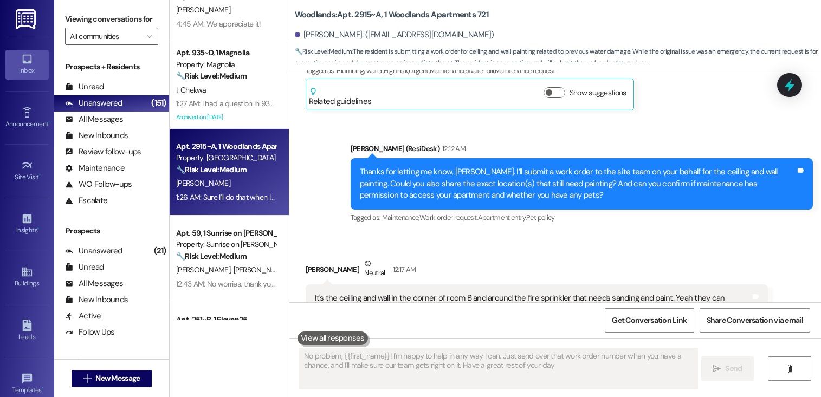
type textarea "No problem, {{first_name}}! I'm happy to help in any way I can. Just send over …"
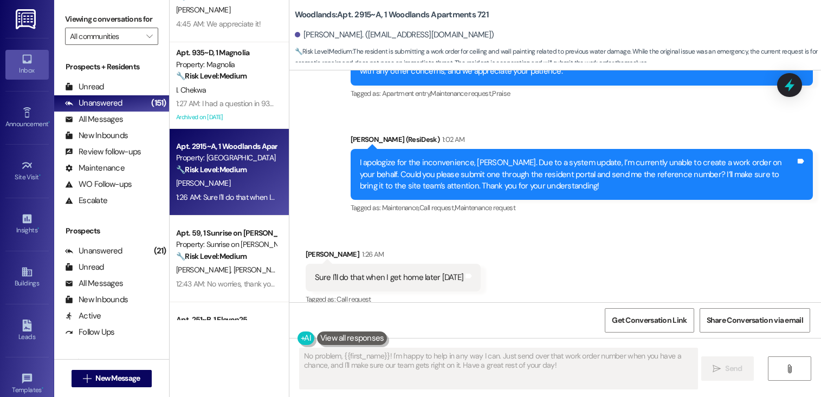
scroll to position [1760, 0]
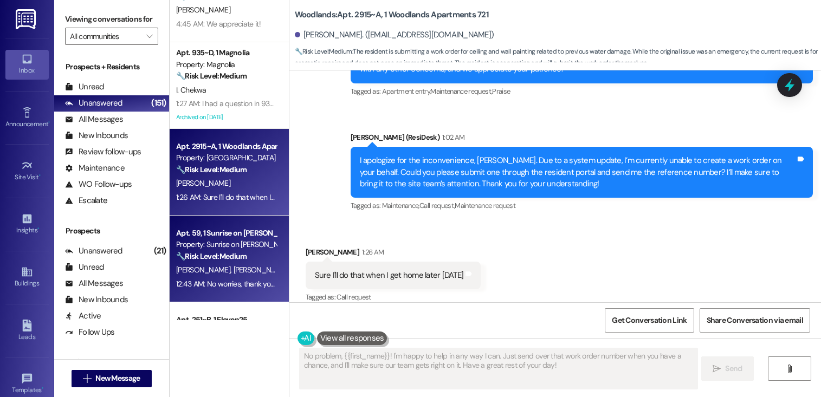
click at [218, 247] on div "Property: Sunrise on Bethany" at bounding box center [226, 244] width 100 height 11
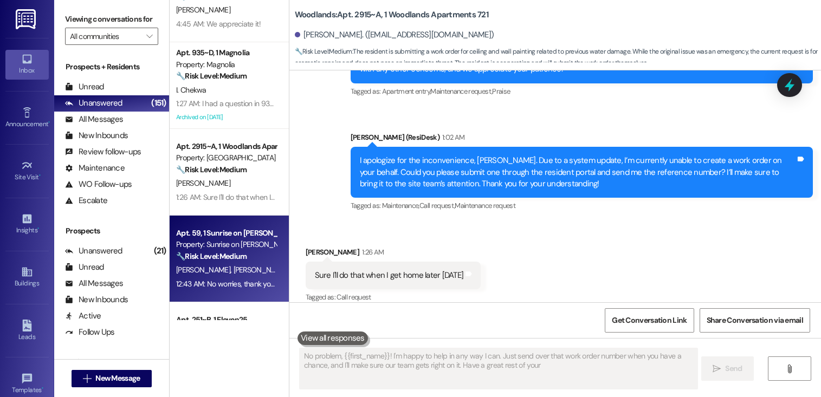
type textarea "No problem, {{first_name}}! I'm happy to help in any way I can. Just send over …"
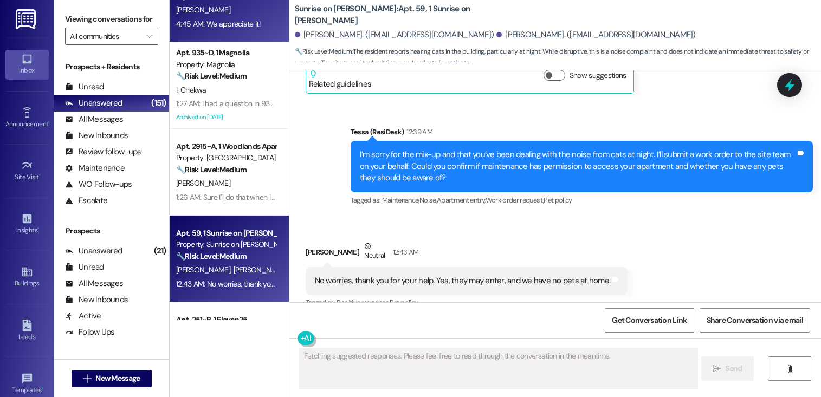
scroll to position [2072, 0]
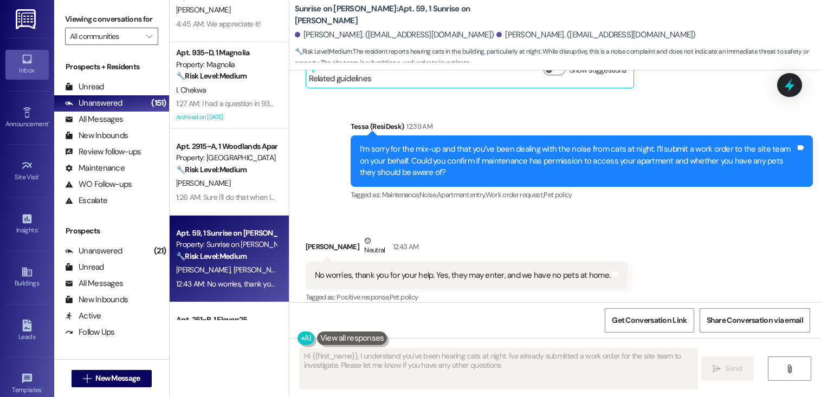
type textarea "Hi {{first_name}}, I understand you've been hearing cats at night. I've already…"
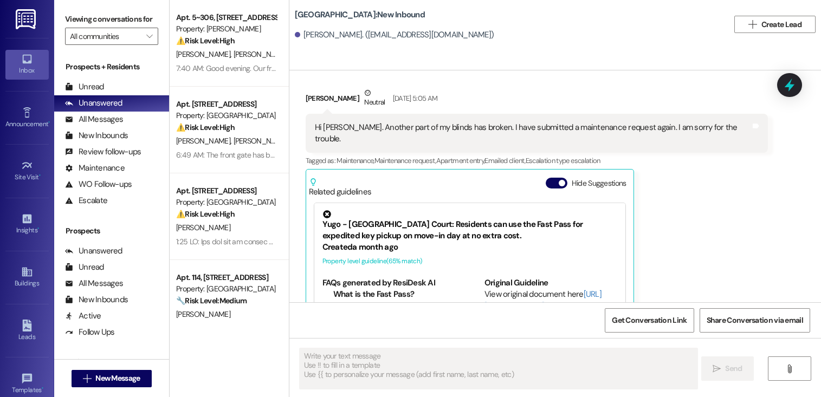
type textarea "Fetching suggested responses. Please feel free to read through the conversation…"
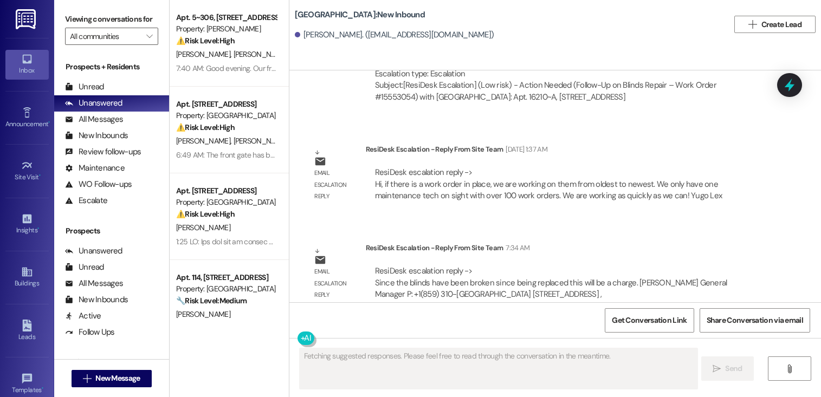
scroll to position [802, 0]
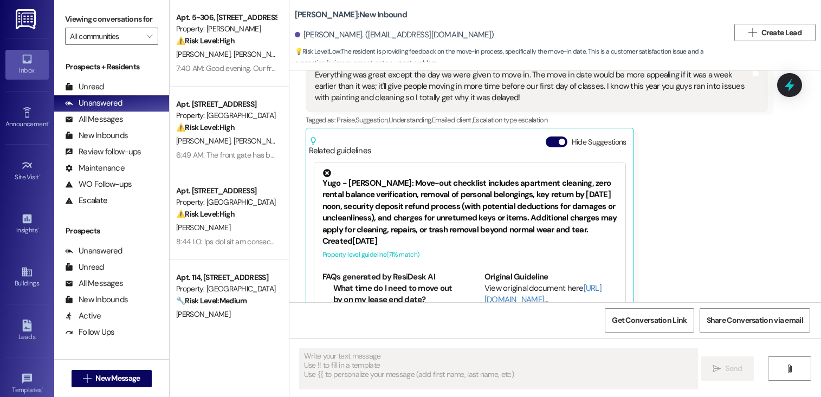
type textarea "Fetching suggested responses. Please feel free to read through the conversation…"
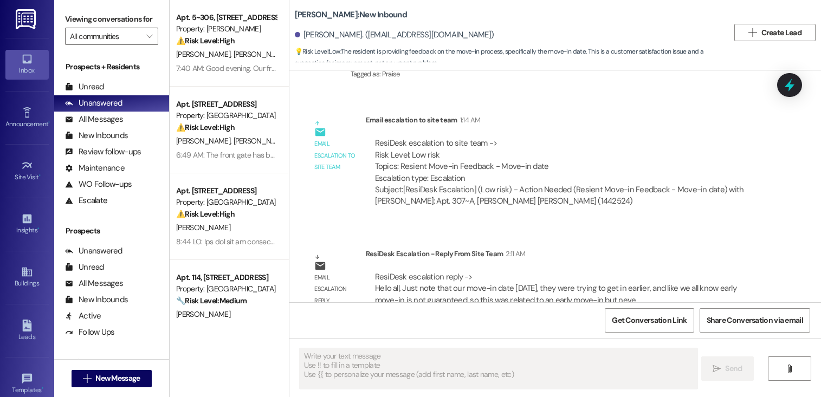
scroll to position [545, 0]
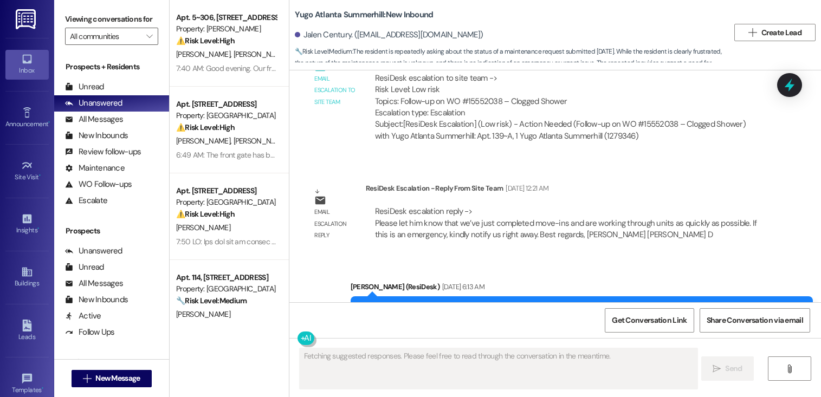
scroll to position [8824, 0]
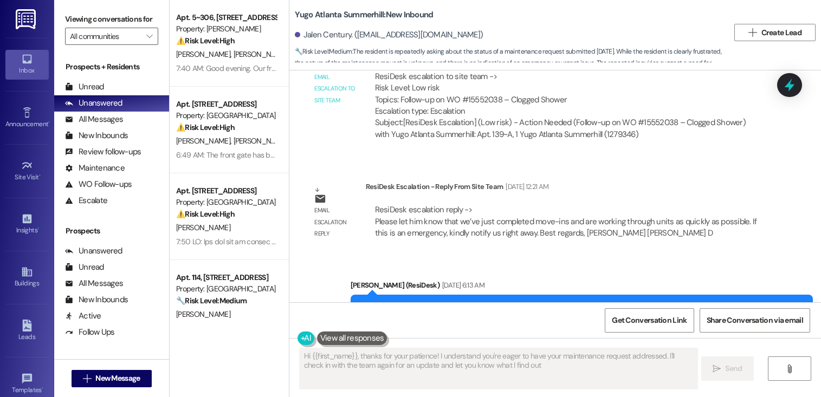
type textarea "Hi {{first_name}}, thanks for your patience! I understand you're eager to have …"
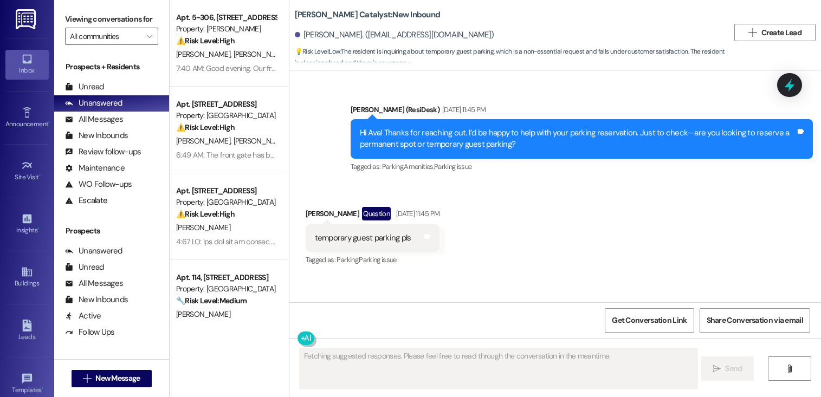
scroll to position [1576, 0]
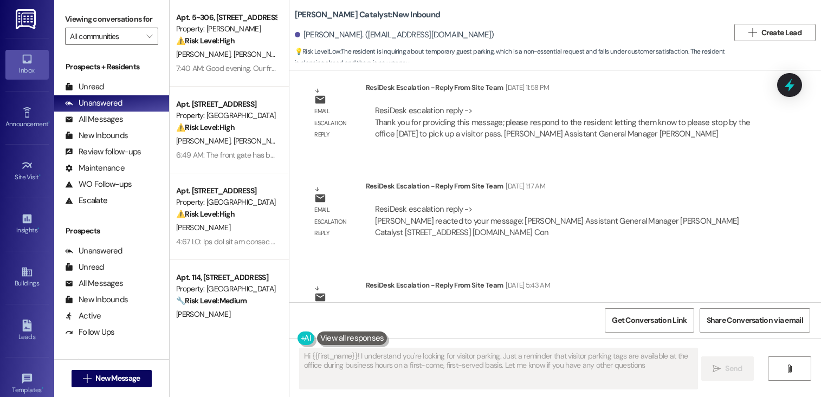
type textarea "Hi {{first_name}}! I understand you're looking for visitor parking. Just a remi…"
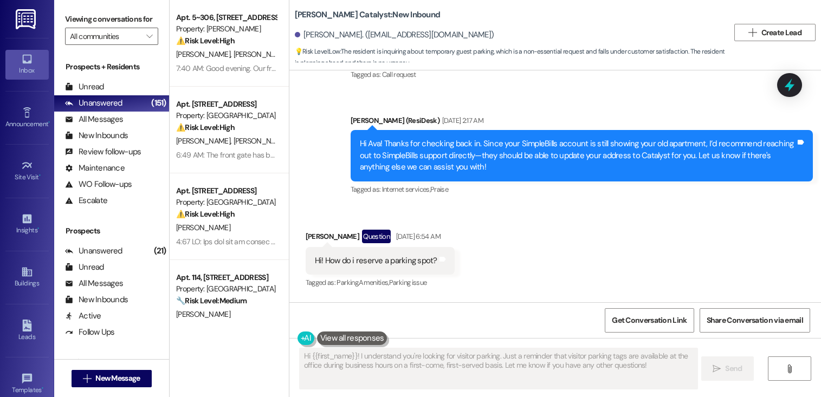
scroll to position [766, 0]
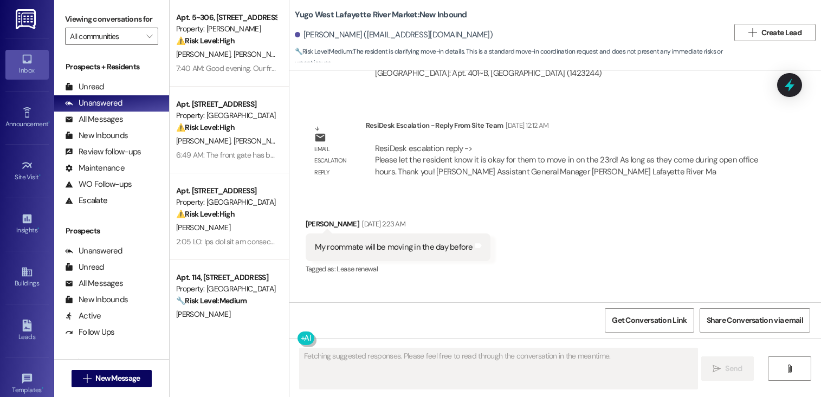
scroll to position [815, 0]
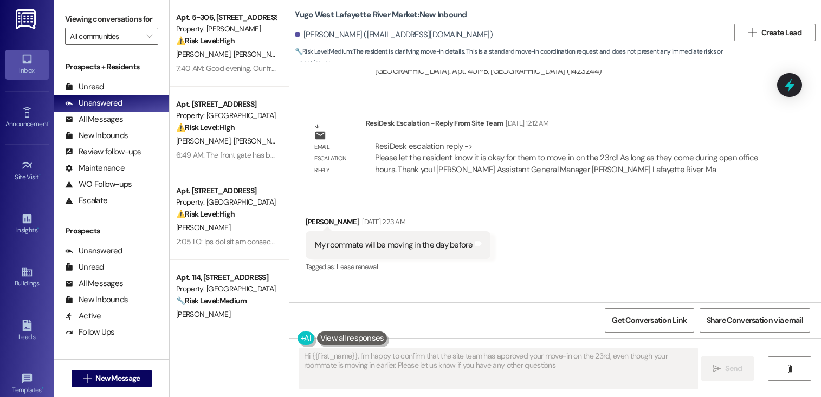
type textarea "Hi {{first_name}}, I'm happy to confirm that the site team has approved your mo…"
click at [434, 196] on div "Received via SMS [PERSON_NAME] [DATE] 2:23 AM My roommate will be moving in the…" at bounding box center [555, 238] width 532 height 92
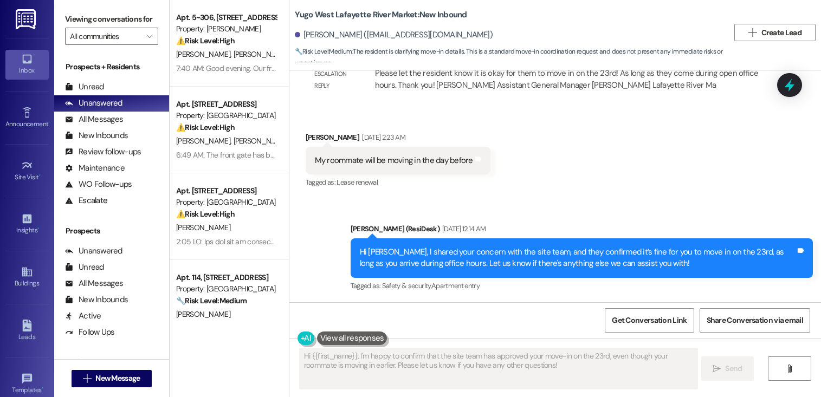
scroll to position [900, 0]
click at [442, 184] on div "Tagged as: Lease renewal Click to highlight conversations about Lease renewal" at bounding box center [398, 183] width 185 height 16
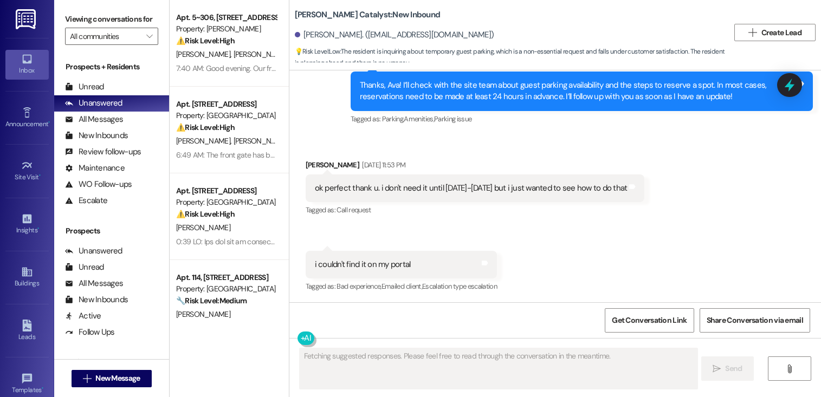
scroll to position [1576, 0]
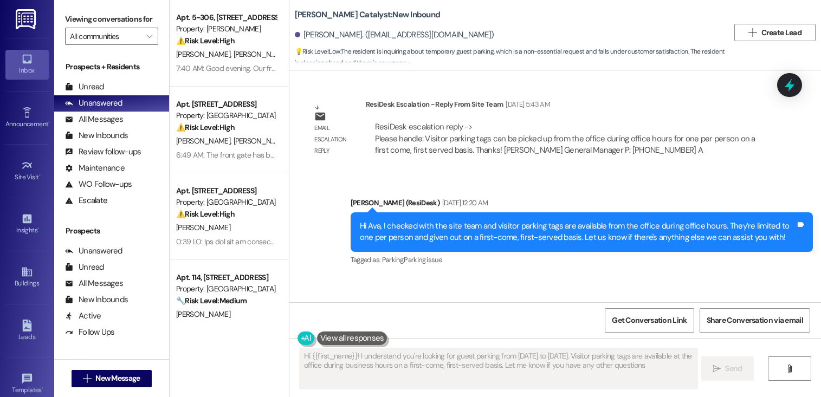
type textarea "Hi {{first_name}}! I understand you're looking for guest parking from [DATE] to…"
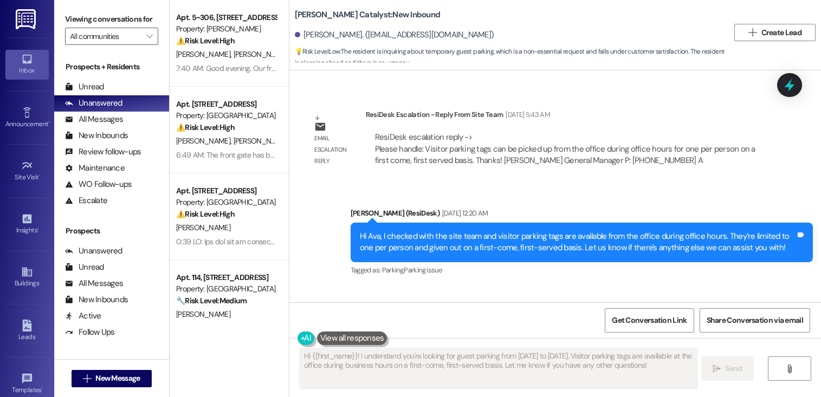
scroll to position [2210, 0]
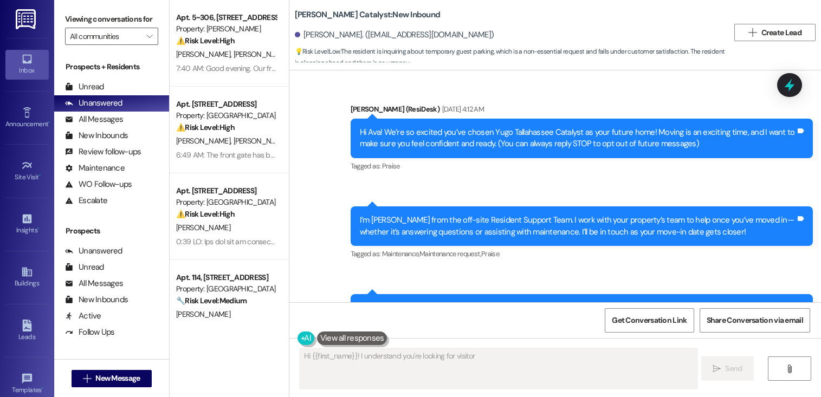
type textarea "Hi {{first_name}}! I understand you're looking for visitor"
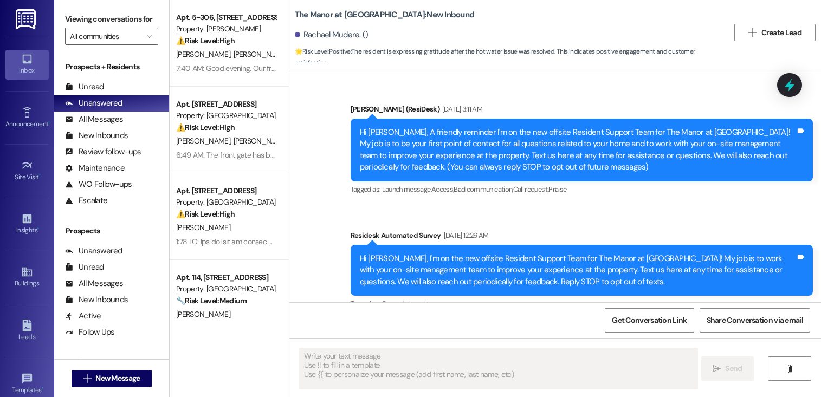
scroll to position [7431, 0]
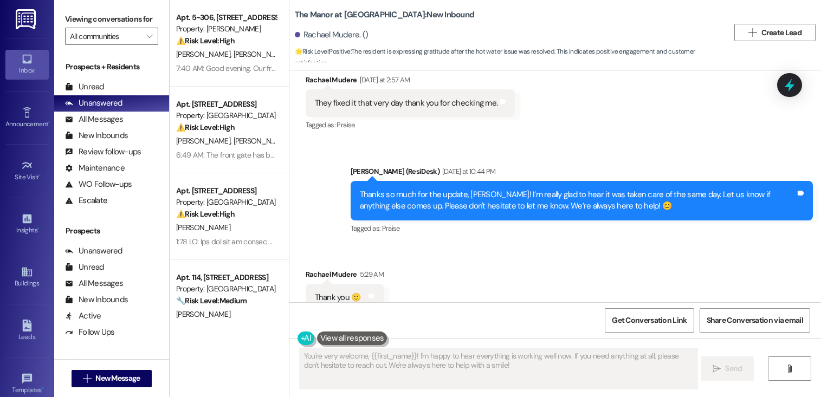
type textarea "You're very welcome, {{first_name}}! I'm happy to hear everything is working we…"
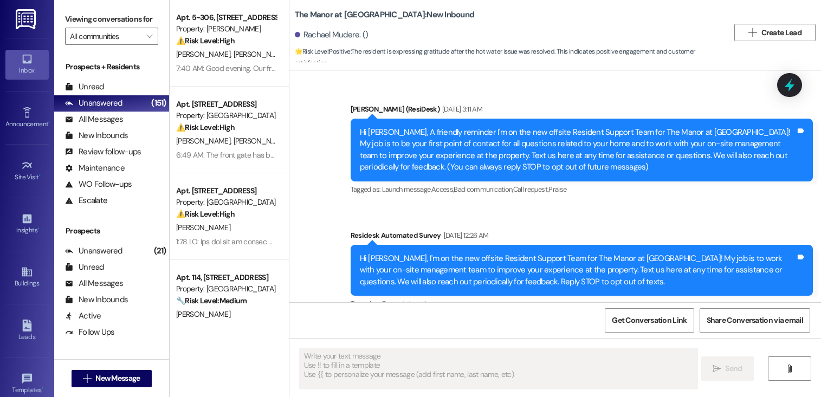
scroll to position [7430, 0]
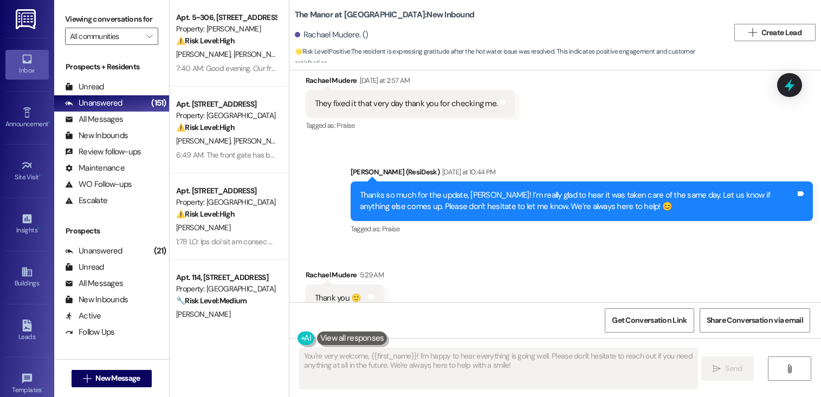
type textarea "You're very welcome, {{first_name}}! I'm happy to hear everything is going well…"
